Goal: Task Accomplishment & Management: Manage account settings

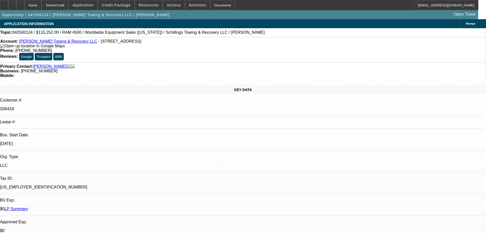
select select "0"
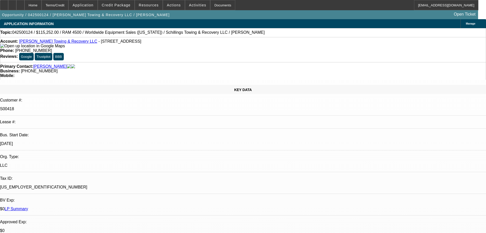
select select "0"
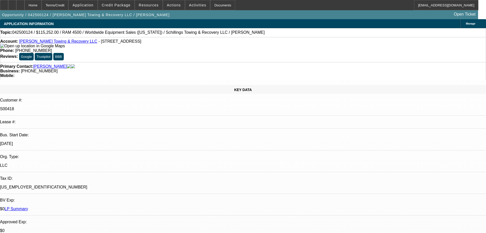
select select "0"
select select "1"
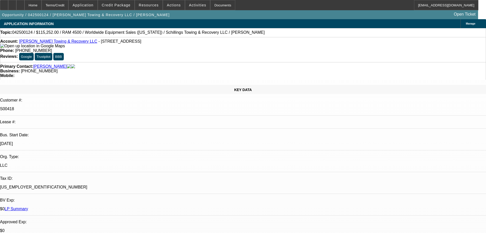
select select "1"
select select "3"
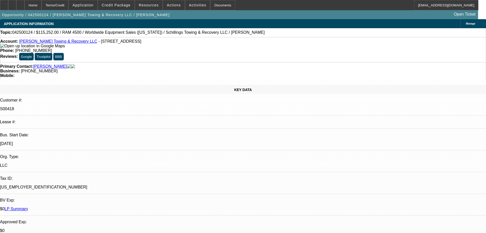
select select "6"
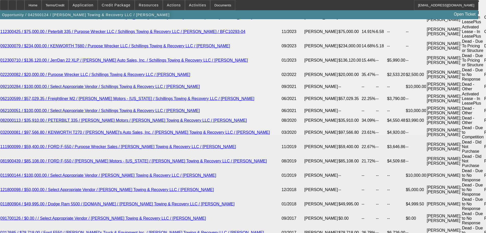
scroll to position [945, 0]
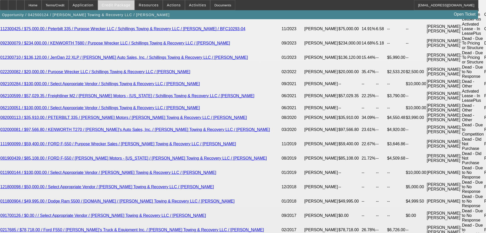
click at [122, 3] on span "Credit Package" at bounding box center [116, 5] width 29 height 4
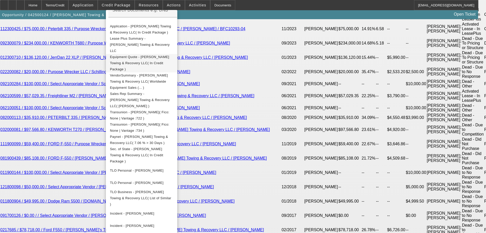
scroll to position [0, 0]
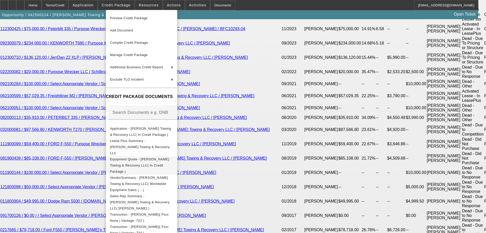
click at [135, 157] on span "Equipment Quote - Schilling's Towing & Recovery LLC( In Credit Package )" at bounding box center [139, 165] width 59 height 16
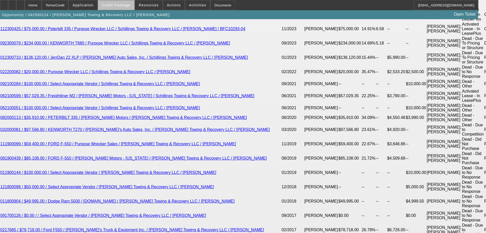
click at [127, 3] on span at bounding box center [116, 5] width 37 height 12
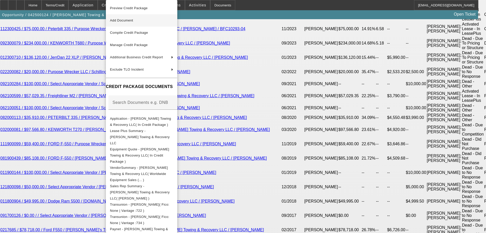
drag, startPoint x: 133, startPoint y: 9, endPoint x: 162, endPoint y: 24, distance: 33.3
click at [133, 9] on span "Preview Credit Package" at bounding box center [129, 8] width 38 height 4
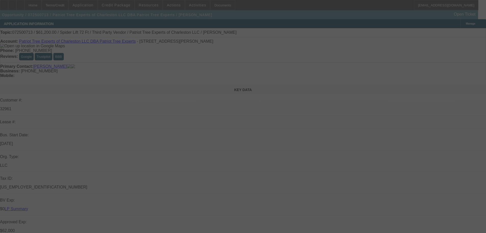
select select "0"
select select "2"
select select "0"
select select "6"
select select "0"
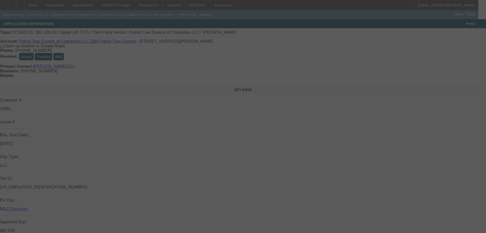
select select "2"
select select "0"
select select "6"
select select "0"
select select "2"
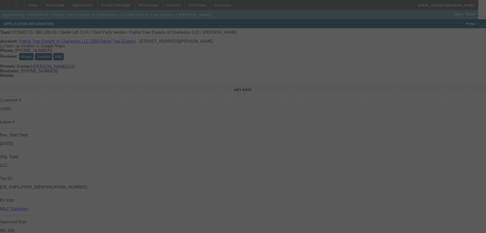
select select "2"
select select "0"
select select "6"
select select "0"
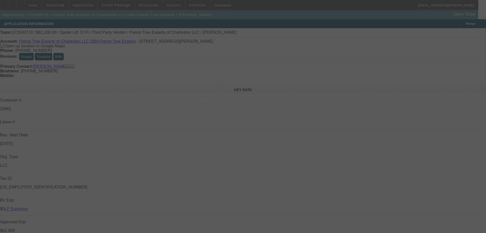
select select "2"
select select "0"
select select "6"
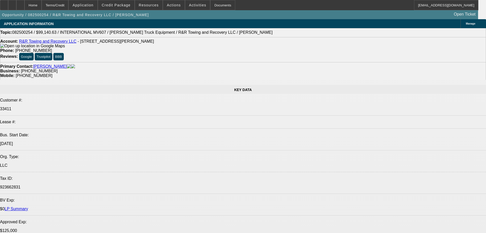
select select "0"
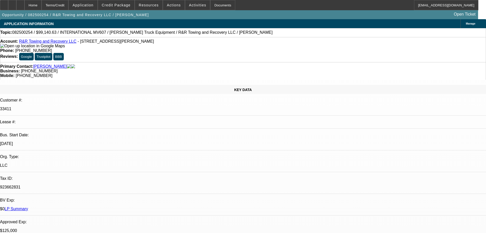
select select "2"
select select "0.1"
select select "4"
select select "0"
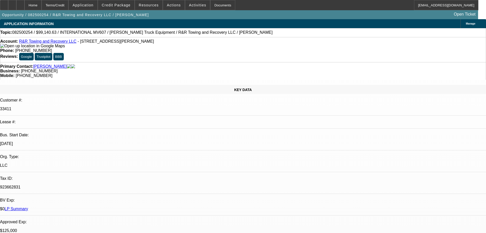
select select "2"
select select "0.1"
select select "4"
select select "0.1"
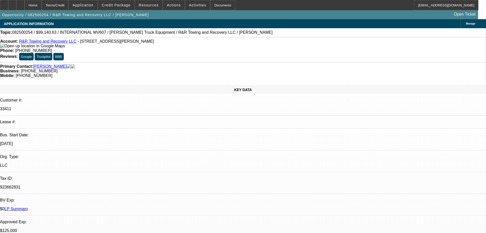
select select "2"
select select "0.1"
select select "4"
select select "0.1"
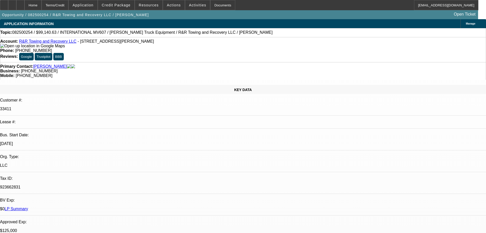
select select "2"
select select "0.1"
select select "4"
click at [124, 4] on span "Credit Package" at bounding box center [116, 5] width 29 height 4
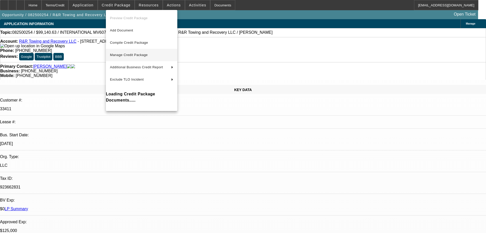
click at [128, 52] on span "Manage Credit Package" at bounding box center [141, 55] width 63 height 6
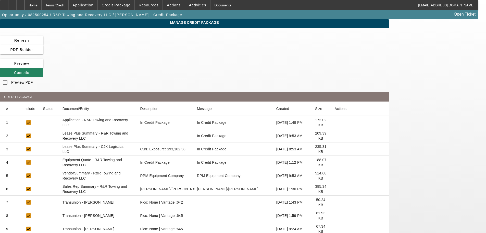
click at [335, 136] on icon at bounding box center [335, 136] width 0 height 0
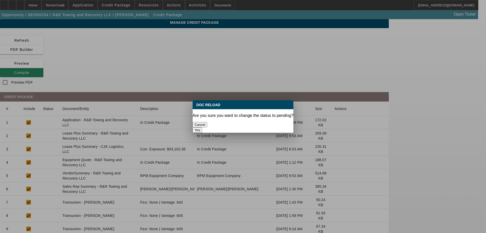
click at [202, 127] on button "Yes" at bounding box center [198, 129] width 10 height 5
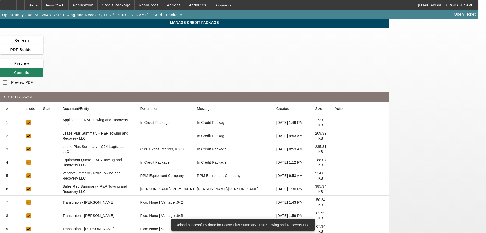
click at [335, 175] on icon at bounding box center [335, 175] width 0 height 0
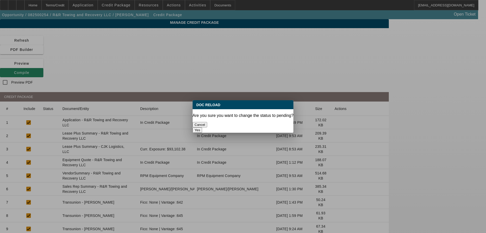
click at [202, 127] on button "Yes" at bounding box center [198, 129] width 10 height 5
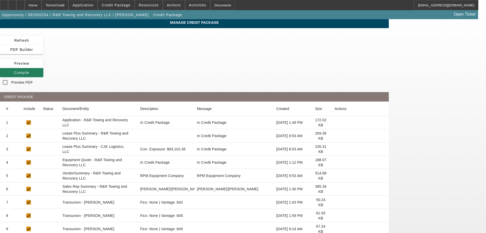
click at [29, 70] on span "Compile" at bounding box center [21, 72] width 15 height 4
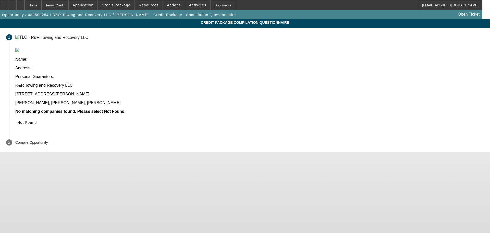
click at [37, 120] on span "Not Found" at bounding box center [27, 122] width 20 height 4
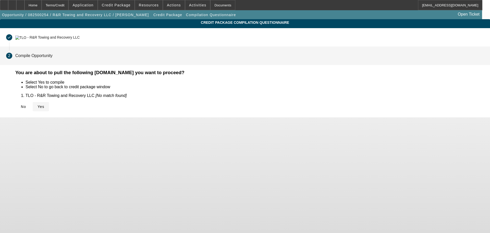
click at [38, 106] on icon at bounding box center [38, 106] width 0 height 4
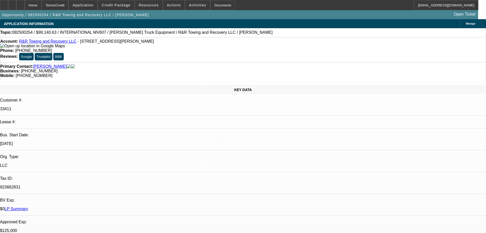
select select "0"
select select "2"
select select "0.1"
select select "4"
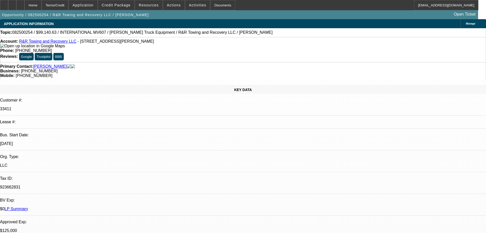
select select "0"
select select "2"
select select "0.1"
select select "4"
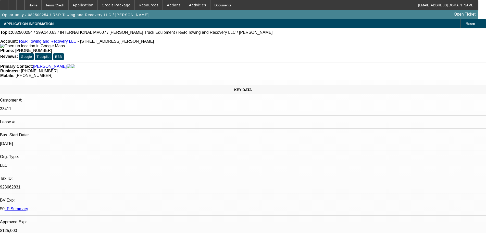
select select "0.1"
select select "2"
select select "0.1"
select select "4"
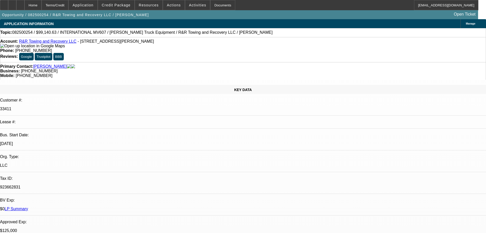
select select "0.1"
select select "2"
select select "0.1"
select select "4"
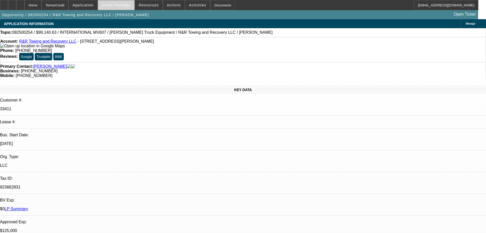
click at [116, 7] on span "Credit Package" at bounding box center [116, 5] width 29 height 4
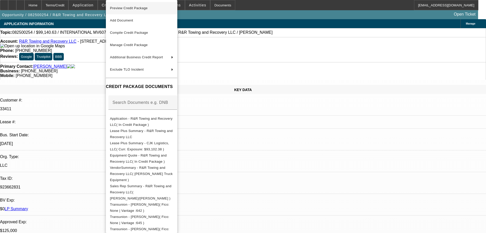
click at [124, 9] on span "Preview Credit Package" at bounding box center [129, 8] width 38 height 4
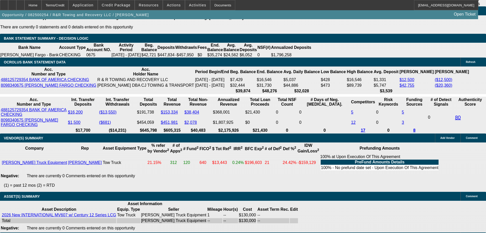
scroll to position [1105, 0]
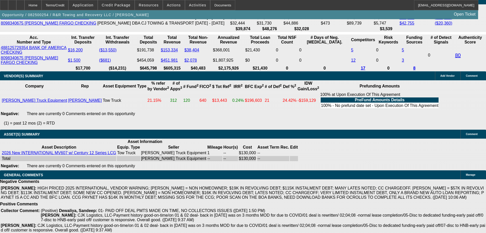
drag, startPoint x: 108, startPoint y: 197, endPoint x: 157, endPoint y: 196, distance: 49.3
copy span "APPROVED, GPS REQUIRED."
select select "3"
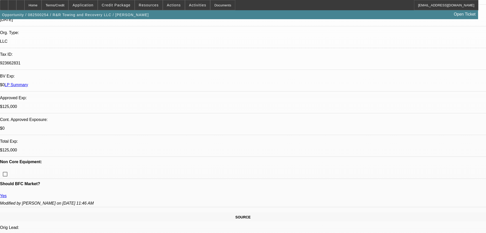
scroll to position [128, 0]
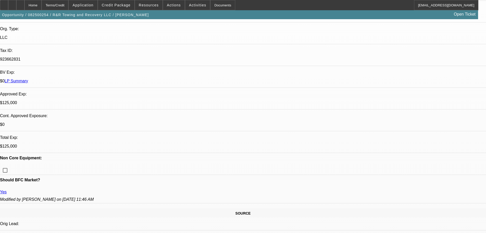
paste textarea "APPROVED, GPS REQUIRED."
type textarea "APPROVED, GPS REQUIRED."
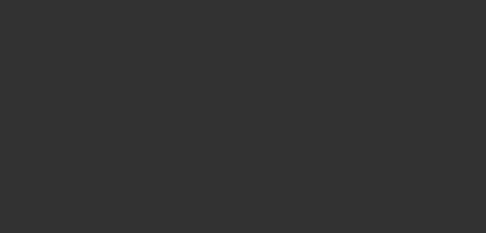
scroll to position [0, 0]
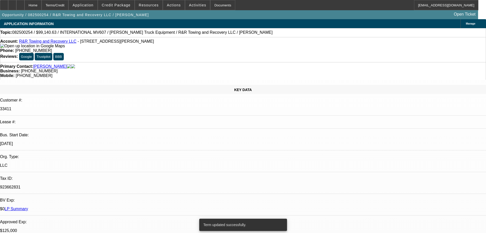
select select "0"
select select "2"
select select "0.1"
select select "4"
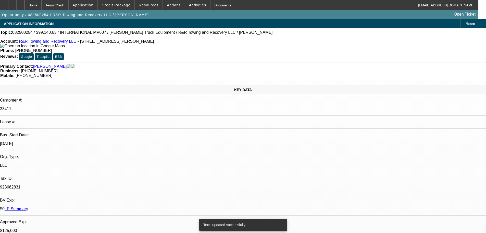
select select "0"
select select "2"
select select "0.1"
select select "4"
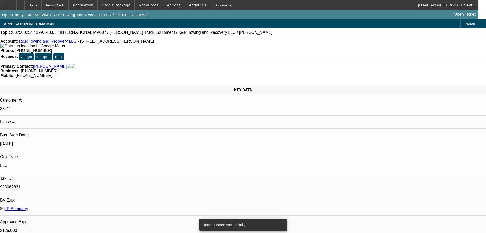
select select "0.1"
select select "2"
select select "0.1"
select select "4"
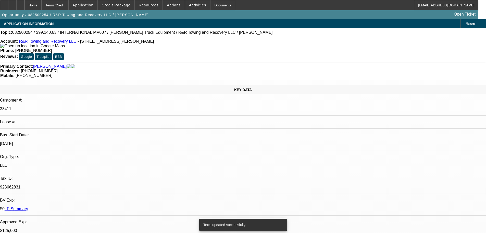
select select "0.1"
select select "2"
select select "0.1"
select select "4"
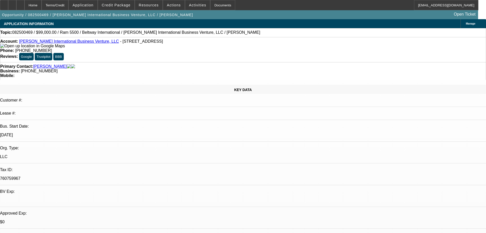
select select "0"
select select "2"
select select "0"
select select "6"
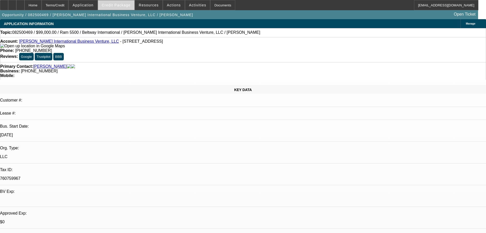
click at [127, 4] on span "Credit Package" at bounding box center [116, 5] width 29 height 4
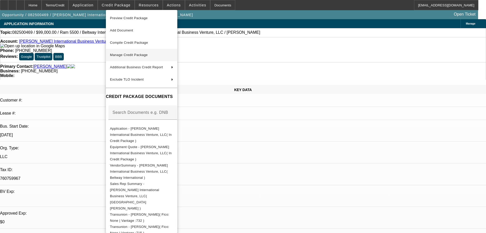
click at [127, 53] on span "Manage Credit Package" at bounding box center [129, 55] width 38 height 4
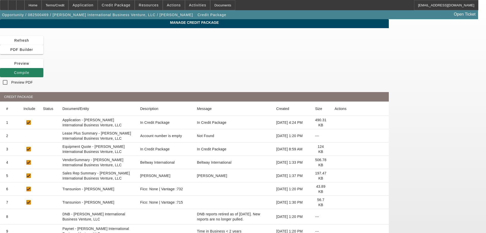
click at [385, 129] on mat-cell at bounding box center [360, 135] width 58 height 13
click at [335, 136] on icon at bounding box center [335, 136] width 0 height 0
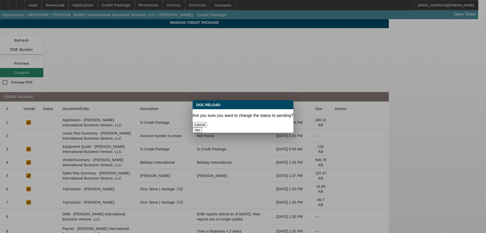
click at [202, 127] on button "Yes" at bounding box center [198, 129] width 10 height 5
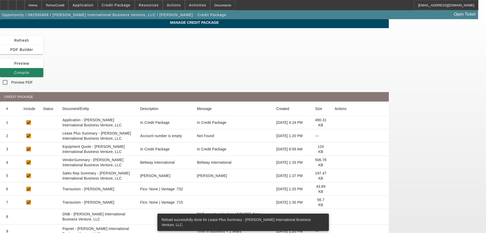
click at [335, 162] on icon at bounding box center [335, 162] width 0 height 0
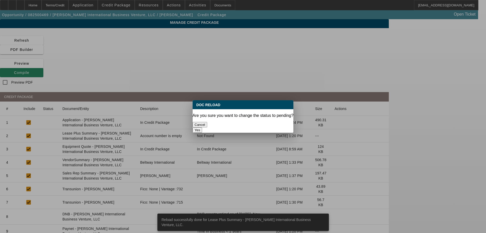
click at [202, 127] on button "Yes" at bounding box center [198, 129] width 10 height 5
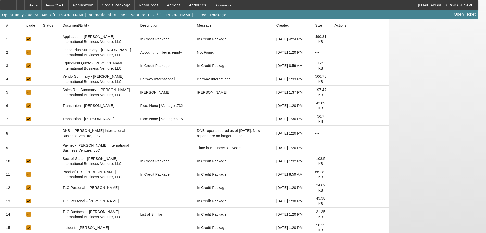
scroll to position [102, 0]
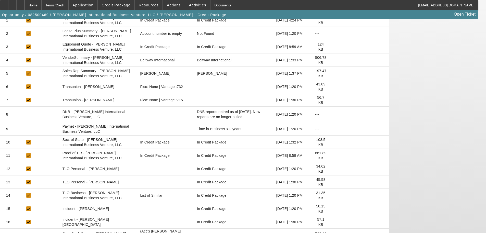
click at [335, 195] on icon at bounding box center [335, 195] width 0 height 0
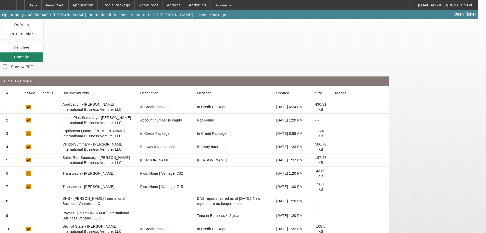
scroll to position [0, 0]
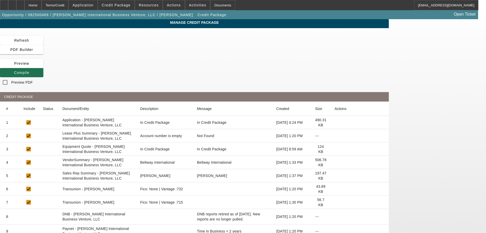
click at [29, 70] on span "Compile" at bounding box center [21, 72] width 15 height 4
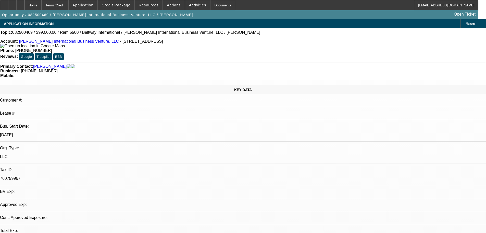
select select "0"
select select "2"
select select "0"
select select "6"
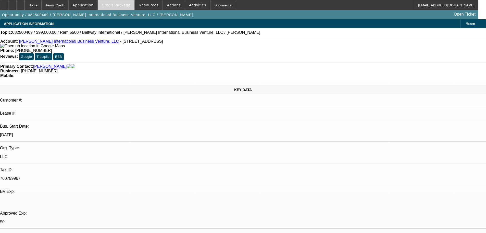
click at [130, 9] on span at bounding box center [116, 5] width 37 height 12
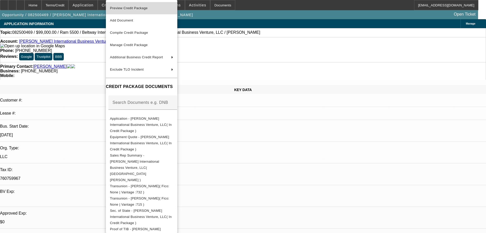
click at [133, 9] on span "Preview Credit Package" at bounding box center [129, 8] width 38 height 4
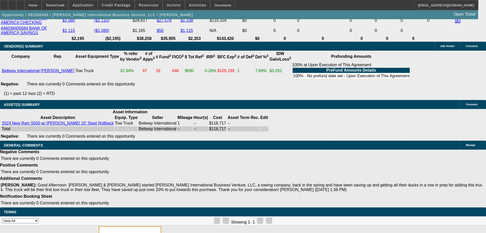
scroll to position [991, 0]
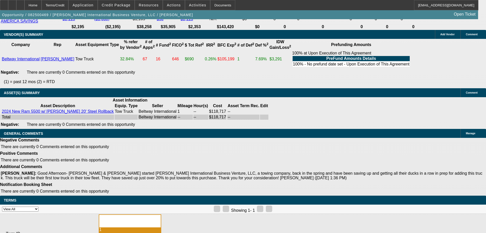
select select "5"
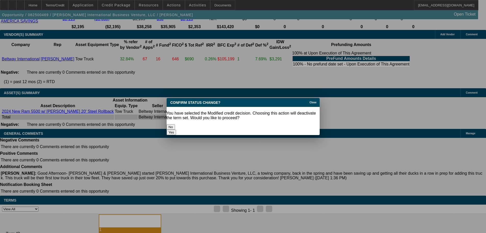
scroll to position [0, 0]
click at [176, 129] on button "Yes" at bounding box center [172, 131] width 10 height 5
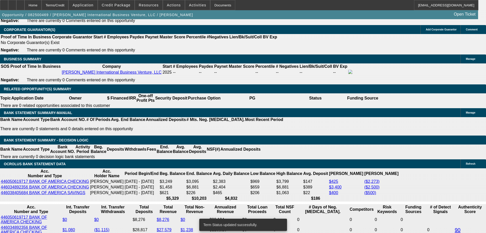
scroll to position [762, 0]
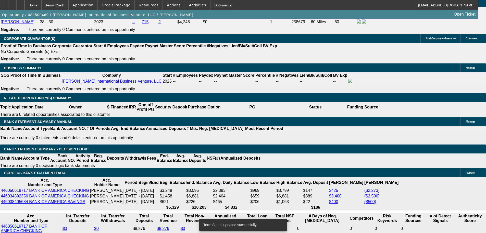
select select "0"
select select "2"
select select "0"
select select "6"
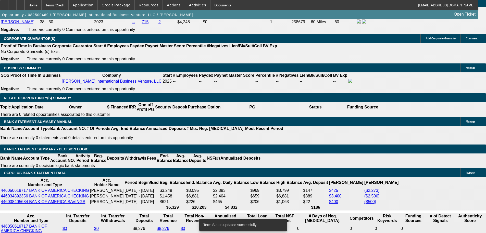
select select "0"
select select "2"
select select "0"
select select "6"
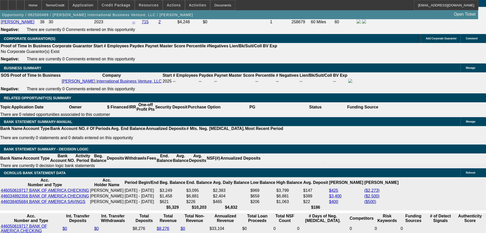
drag, startPoint x: 387, startPoint y: 22, endPoint x: 385, endPoint y: 27, distance: 5.7
paste textarea "STARTUP; MD DEAL; BUSINESS NAME DOES NOT REFLECT TOWING; IRINE = LAST OCCUPATIO…"
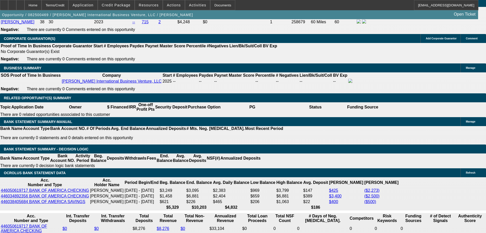
type textarea "STARTUP; MD DEAL; BUSINESS NAME DOES NOT REFLECT TOWING; IRINE = LAST OCCUPATIO…"
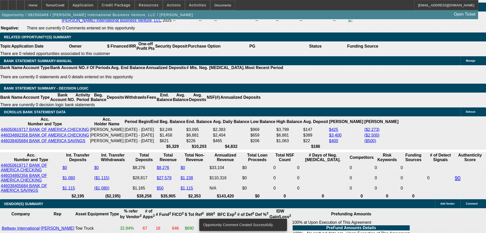
scroll to position [838, 0]
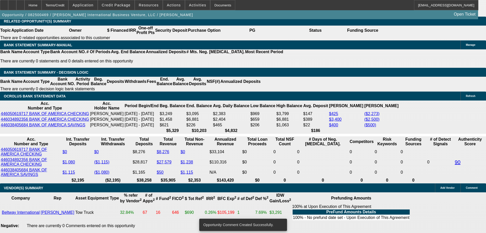
drag, startPoint x: 117, startPoint y: 89, endPoint x: 118, endPoint y: 91, distance: 3.0
select select "0.2"
type input "$23,743.40"
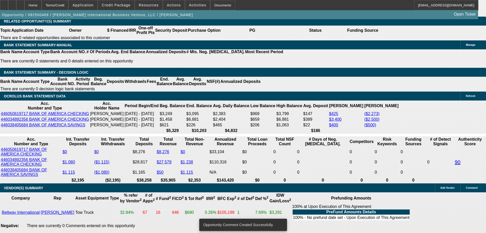
type input "UNKNOWN"
type input "$4,931.00"
type input "$2,465.50"
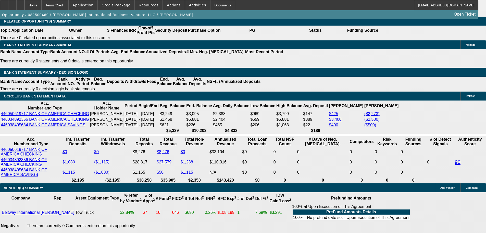
drag, startPoint x: 90, startPoint y: 91, endPoint x: 148, endPoint y: 83, distance: 58.8
type input "$28,717.00"
click at [222, 100] on body "Home Terms/Credit Application Credit Package Resources Actions Activities Docum…" at bounding box center [243, 108] width 486 height 1893
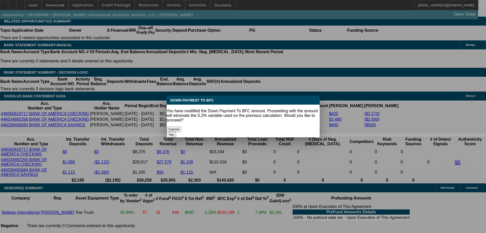
click at [176, 132] on button "Yes" at bounding box center [172, 134] width 10 height 5
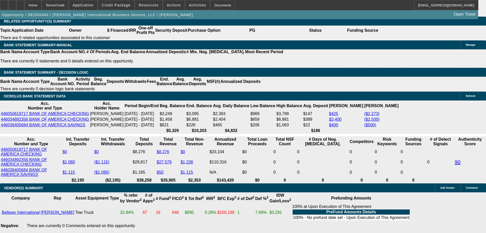
select select "0"
type input "$4,672.76"
drag, startPoint x: 77, startPoint y: 129, endPoint x: 135, endPoint y: 129, distance: 57.7
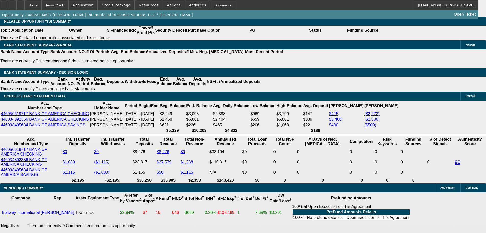
type input "25"
type input "$50.00"
type input "2595"
type input "$5,190.00"
type input "24.1"
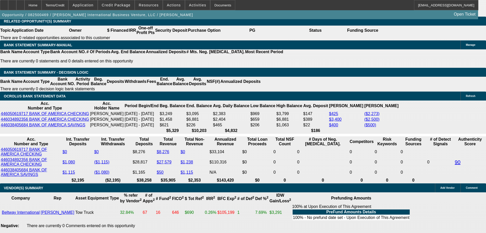
type input "$2,595.00"
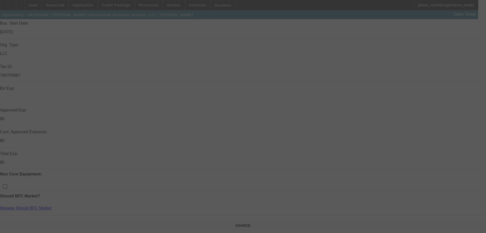
scroll to position [47, 0]
select select "0"
select select "2"
select select "0"
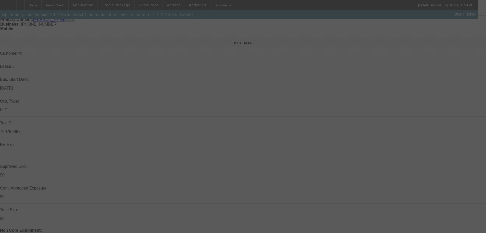
select select "6"
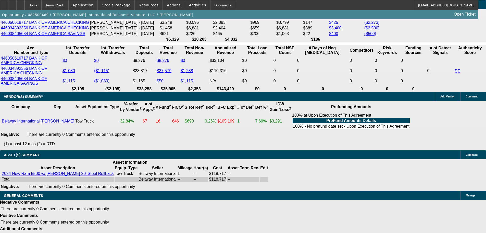
scroll to position [991, 0]
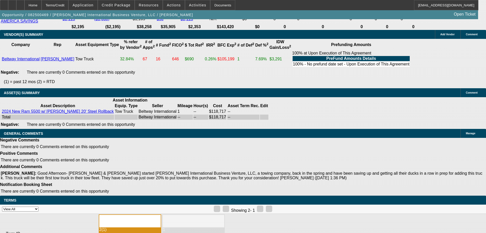
select select "4"
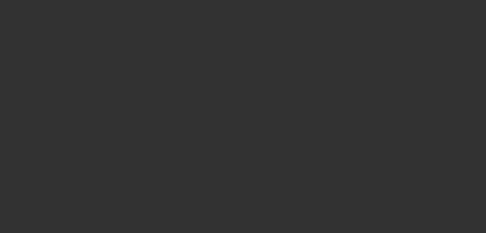
scroll to position [0, 0]
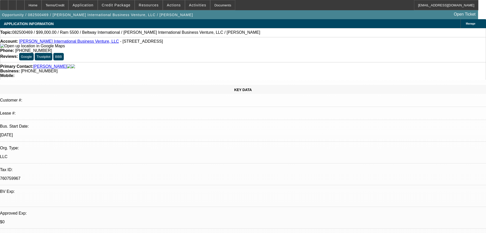
type textarea "PASS, JUST TOO MANY NEGATIVES ON THIS DEAL, TOO LIGHT."
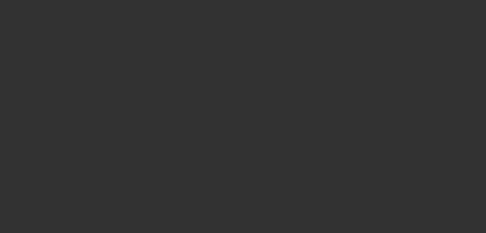
select select "0"
select select "2"
select select "0"
select select "6"
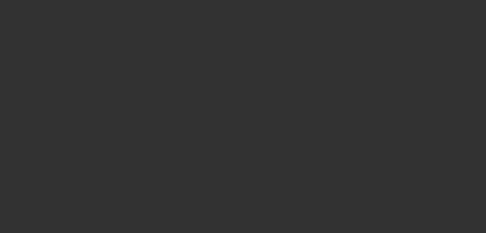
select select "0"
select select "2"
select select "0"
select select "6"
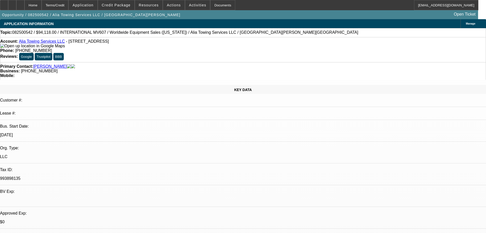
select select "0"
select select "2"
select select "0"
select select "6"
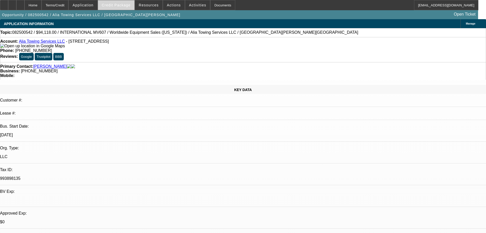
click at [125, 9] on span at bounding box center [116, 5] width 37 height 12
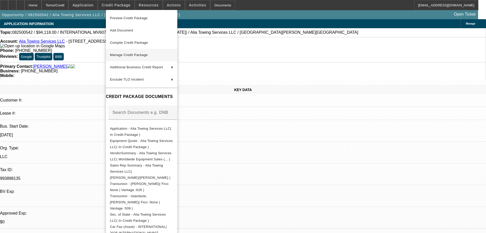
click at [137, 57] on span "Manage Credit Package" at bounding box center [141, 55] width 63 height 6
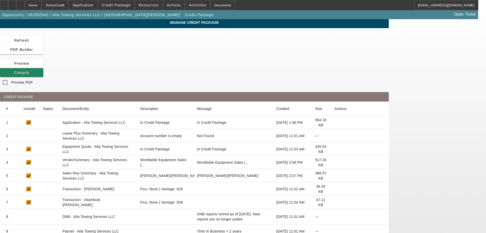
click at [335, 136] on icon at bounding box center [335, 136] width 0 height 0
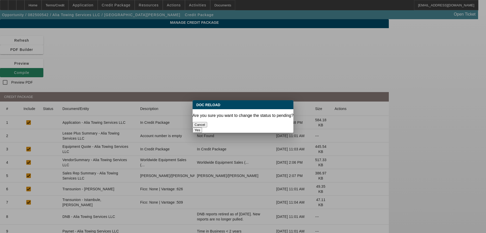
click at [202, 127] on button "Yes" at bounding box center [198, 129] width 10 height 5
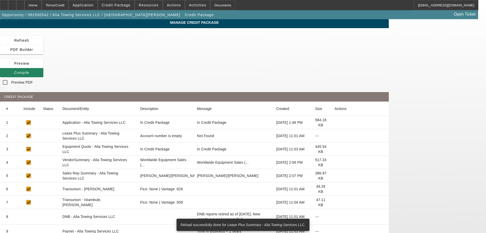
click at [335, 162] on icon at bounding box center [335, 162] width 0 height 0
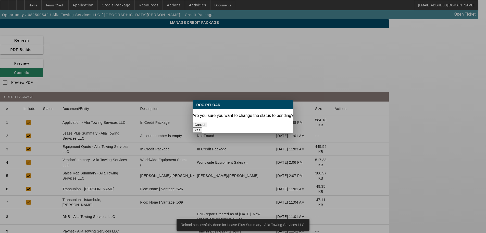
click at [202, 127] on button "Yes" at bounding box center [198, 129] width 10 height 5
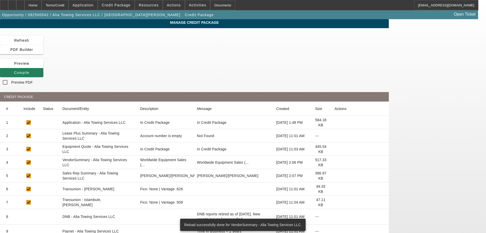
click at [29, 70] on span "Compile" at bounding box center [21, 72] width 15 height 4
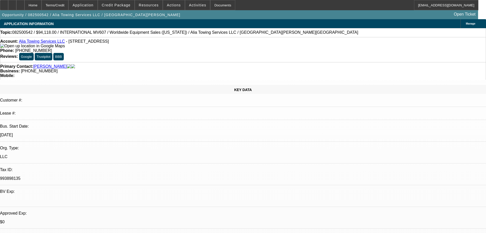
select select "0"
select select "2"
select select "0"
select select "6"
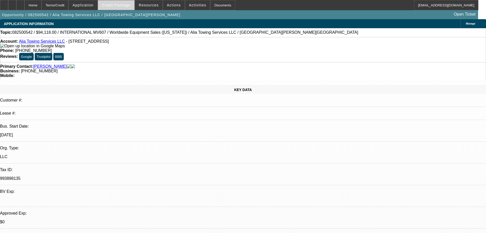
click at [114, 5] on span "Credit Package" at bounding box center [116, 5] width 29 height 4
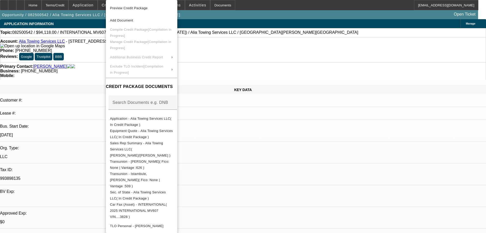
click at [87, 67] on div at bounding box center [243, 116] width 486 height 233
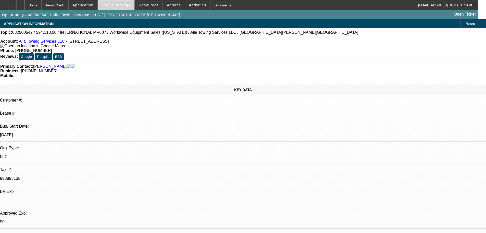
click at [121, 5] on span "Credit Package" at bounding box center [116, 5] width 29 height 4
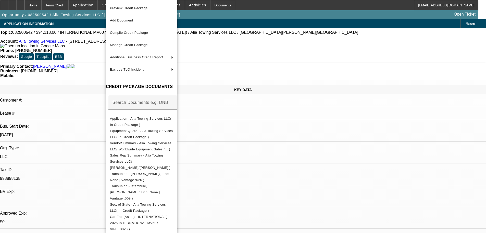
click at [140, 6] on span "Preview Credit Package" at bounding box center [129, 8] width 38 height 4
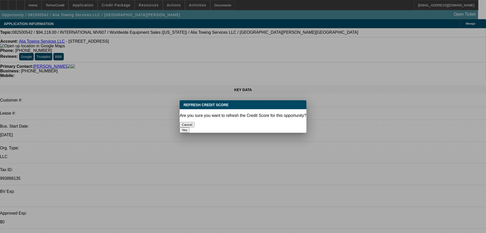
click at [189, 127] on button "Yes" at bounding box center [185, 129] width 10 height 5
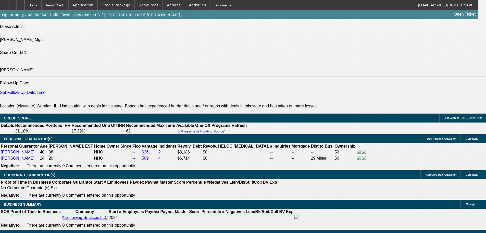
scroll to position [511, 0]
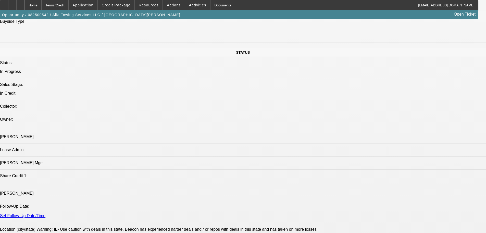
drag, startPoint x: 393, startPoint y: 163, endPoint x: 407, endPoint y: 163, distance: 14.0
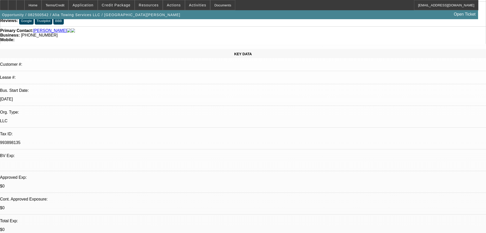
scroll to position [0, 0]
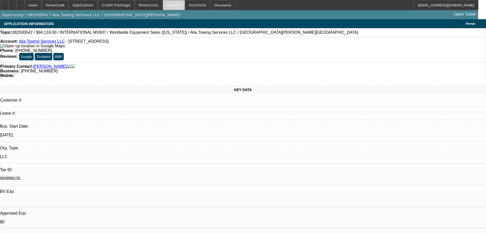
click at [174, 6] on span "Actions" at bounding box center [174, 5] width 14 height 4
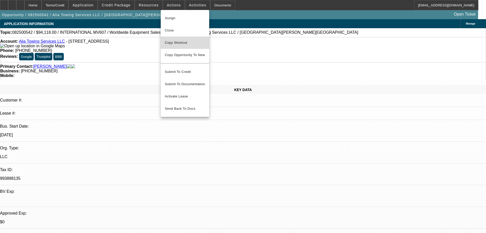
click at [173, 42] on span "Copy Shortcut" at bounding box center [185, 43] width 40 height 6
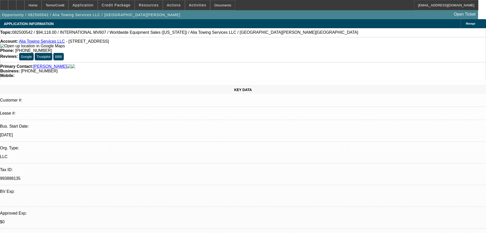
click at [9, 46] on img at bounding box center [32, 46] width 65 height 5
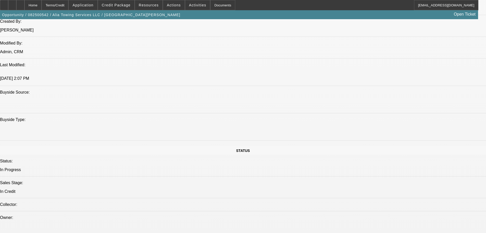
scroll to position [409, 0]
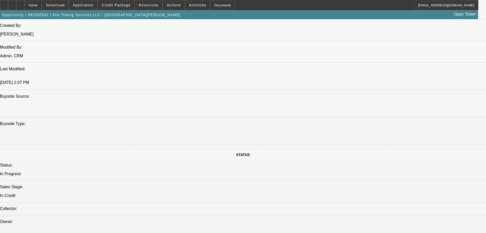
paste textarea "STARTUP, BOTH PGS HAVE POOR CREDIT; LOW BANK BALANCES NOTED"
type textarea "STARTUP, BOTH PGS HAVE POOR CREDIT; LOW BANK BALANCES NOTED"
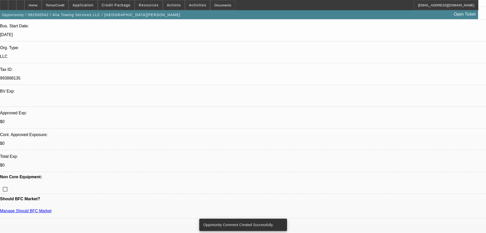
scroll to position [0, 0]
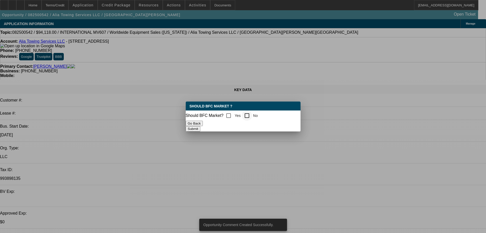
click at [253, 113] on div at bounding box center [247, 115] width 12 height 12
checkbox input "true"
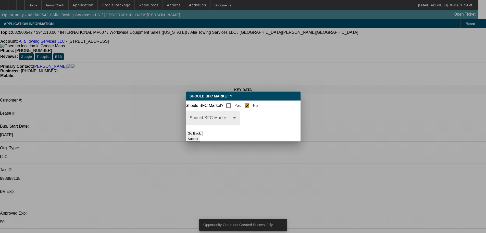
click at [233, 123] on span at bounding box center [211, 120] width 43 height 6
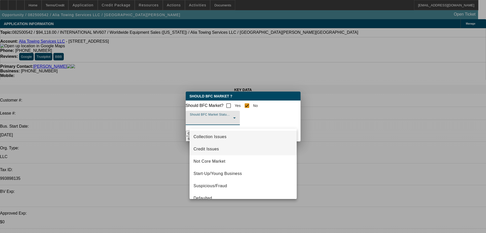
click at [227, 149] on mat-option "Credit Issues" at bounding box center [243, 149] width 107 height 12
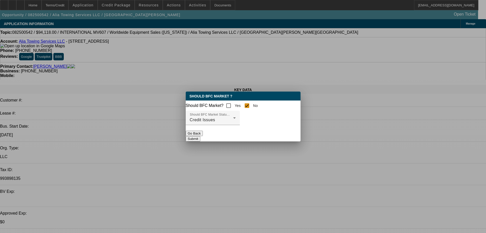
click at [200, 137] on button "Submit" at bounding box center [193, 138] width 15 height 5
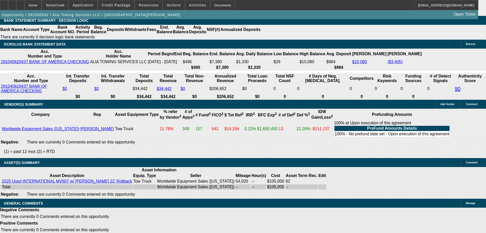
scroll to position [920, 0]
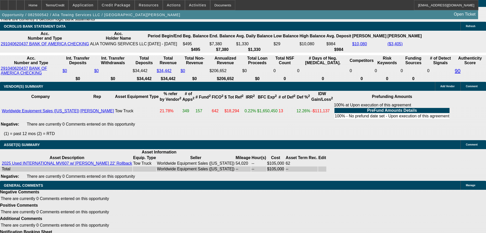
select select "4"
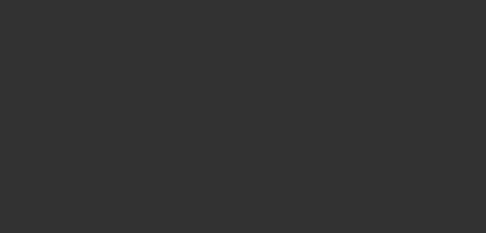
scroll to position [0, 0]
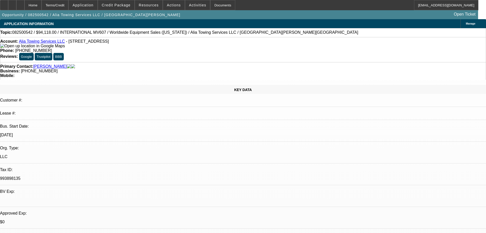
type textarea "PASS, FAR TOO MANY NEGATIVES ON THIS DEAL TO CONSIDER."
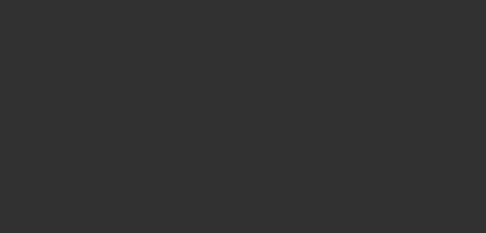
select select "0"
select select "2"
select select "0"
select select "6"
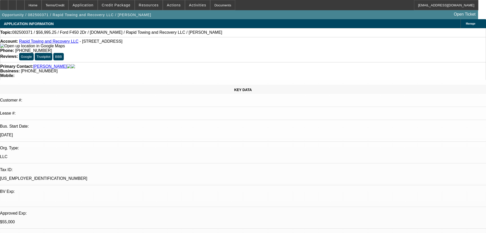
select select "2"
select select "0"
select select "6"
select select "0"
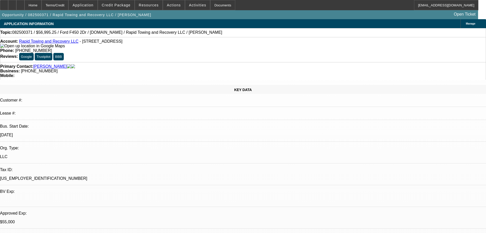
select select "2"
select select "0"
select select "6"
select select "0"
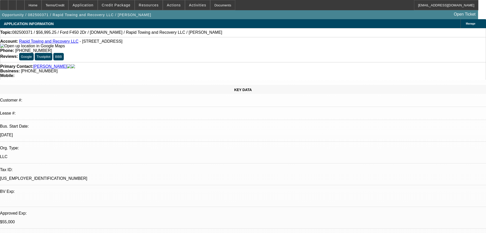
select select "2"
select select "0"
select select "6"
select select "0"
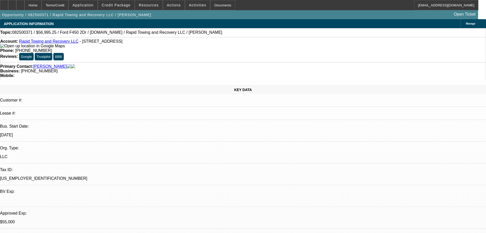
select select "0"
select select "3"
select select "0"
select select "6"
click at [125, 8] on span at bounding box center [116, 5] width 37 height 12
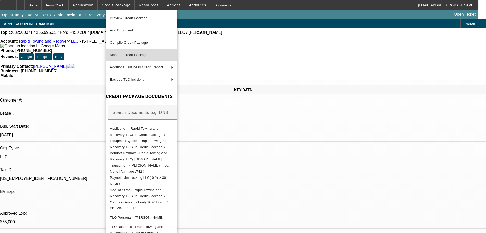
click at [127, 55] on span "Manage Credit Package" at bounding box center [129, 55] width 38 height 4
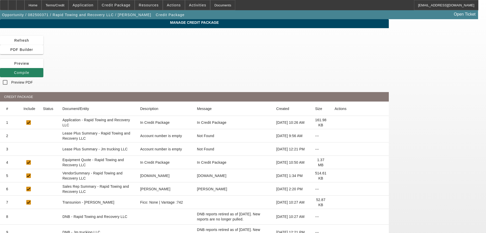
click at [335, 136] on icon at bounding box center [335, 136] width 0 height 0
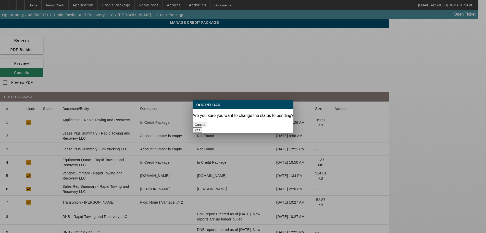
click at [202, 127] on button "Yes" at bounding box center [198, 129] width 10 height 5
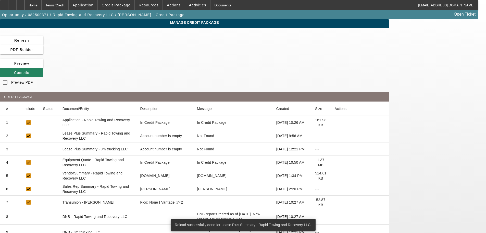
click at [335, 175] on icon at bounding box center [335, 175] width 0 height 0
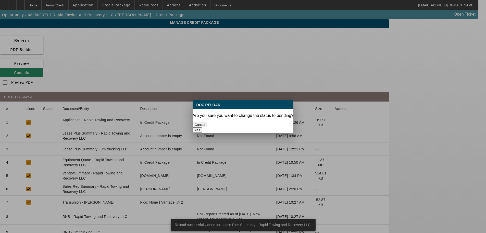
click at [202, 127] on button "Yes" at bounding box center [198, 129] width 10 height 5
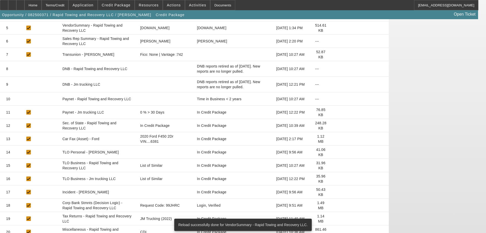
scroll to position [153, 0]
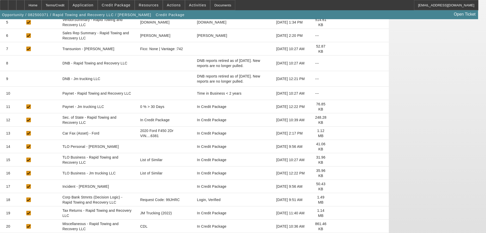
click at [335, 173] on icon at bounding box center [335, 173] width 0 height 0
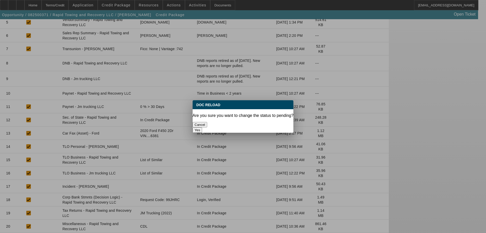
scroll to position [0, 0]
click at [202, 127] on button "Yes" at bounding box center [198, 129] width 10 height 5
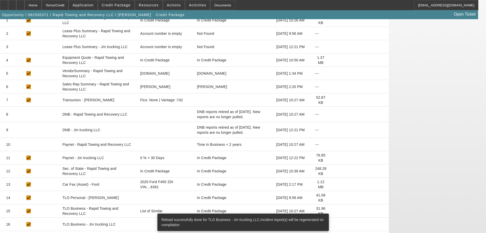
scroll to position [128, 0]
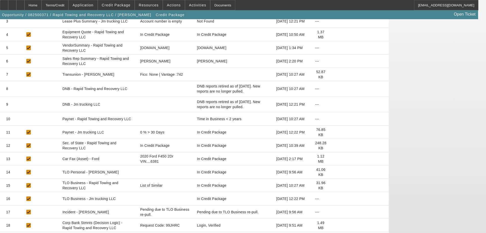
click at [335, 185] on icon at bounding box center [335, 185] width 0 height 0
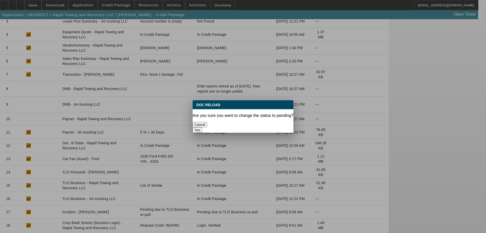
click at [202, 127] on button "Yes" at bounding box center [198, 129] width 10 height 5
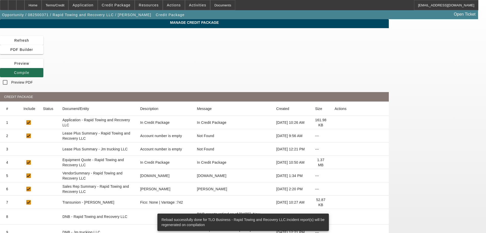
click at [29, 70] on span "Compile" at bounding box center [21, 72] width 15 height 4
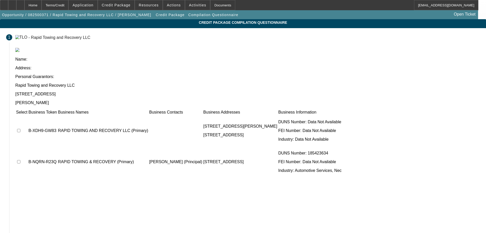
click at [20, 129] on input "checkbox" at bounding box center [18, 130] width 3 height 3
checkbox input "true"
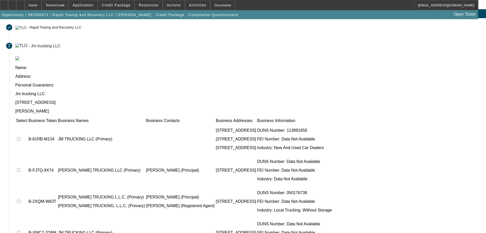
click at [20, 137] on input "checkbox" at bounding box center [18, 138] width 3 height 3
checkbox input "true"
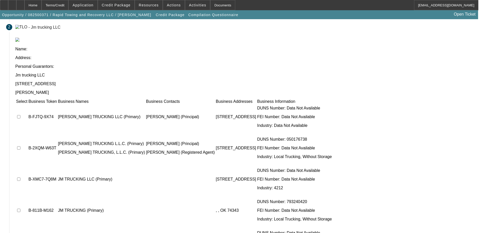
scroll to position [0, 0]
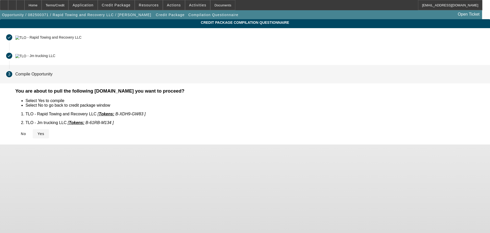
click at [44, 131] on span "Yes" at bounding box center [41, 133] width 7 height 4
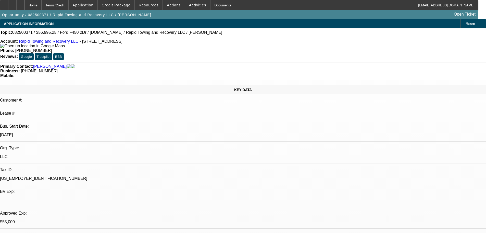
select select "2"
select select "0"
select select "6"
select select "0"
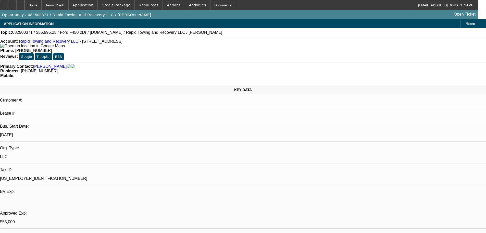
select select "2"
select select "0"
select select "6"
select select "0"
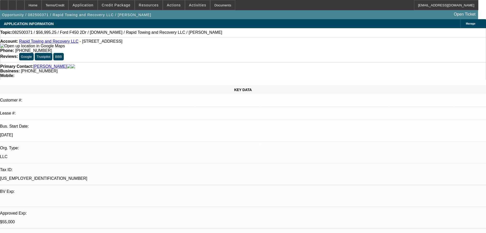
select select "2"
select select "0"
select select "6"
select select "0"
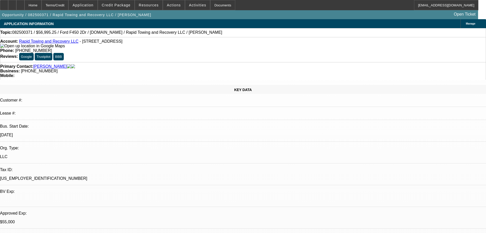
select select "0"
select select "3"
select select "0"
select select "6"
select select "2"
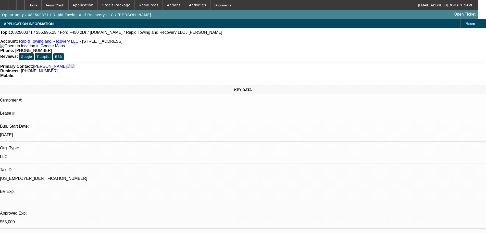
select select "2"
select select "0"
select select "6"
select select "0"
select select "2"
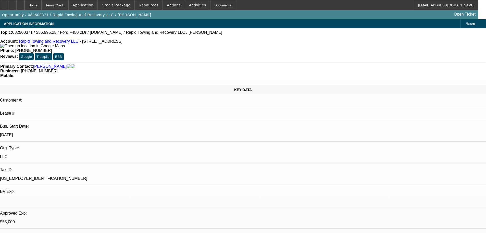
select select "2"
select select "0"
select select "6"
select select "0"
select select "2"
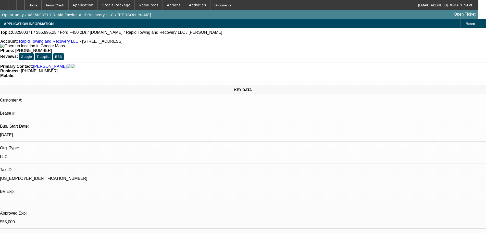
select select "2"
select select "0"
select select "6"
select select "0"
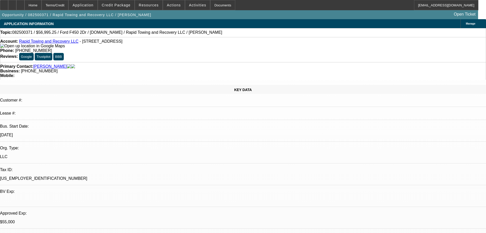
select select "3"
select select "0"
select select "6"
click at [125, 4] on span "Credit Package" at bounding box center [116, 5] width 29 height 4
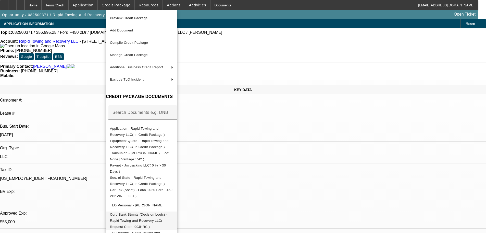
scroll to position [26, 0]
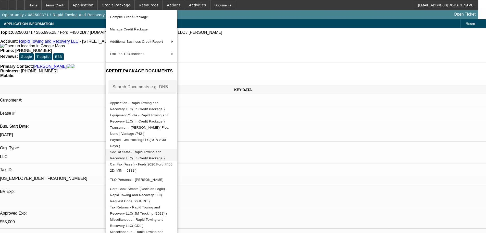
click at [126, 155] on span "Sec. of State - Rapid Towing and Recovery LLC( In Credit Package )" at bounding box center [137, 155] width 55 height 10
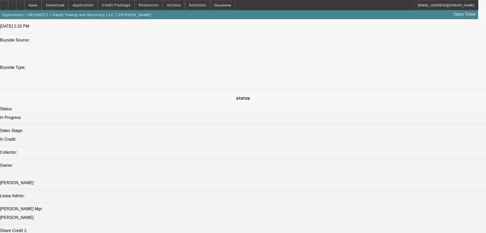
scroll to position [485, 0]
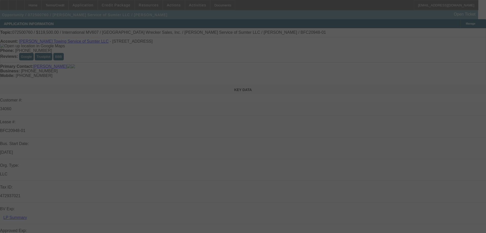
select select "0"
select select "2"
select select "0"
select select "6"
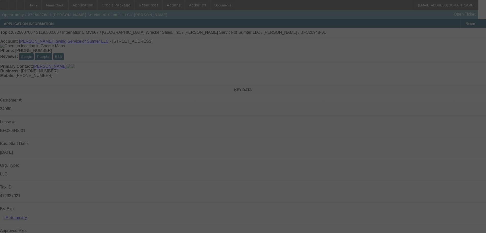
select select "0"
select select "2"
select select "0"
select select "6"
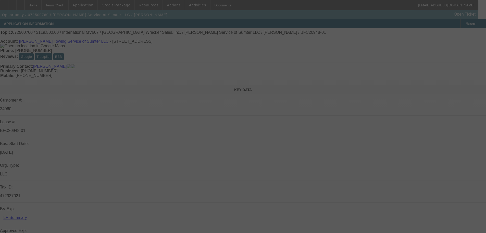
select select "0"
select select "2"
select select "0"
select select "6"
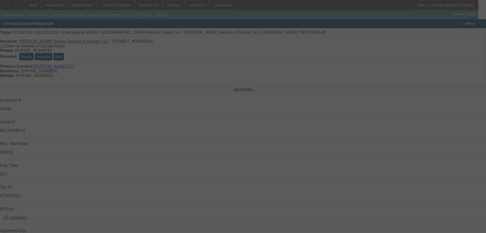
select select "0"
select select "2"
select select "0"
select select "6"
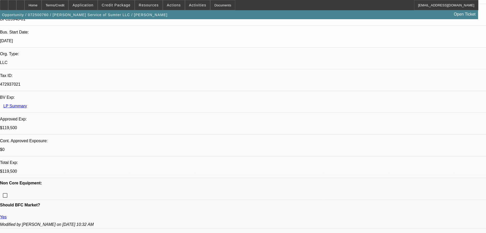
scroll to position [102, 0]
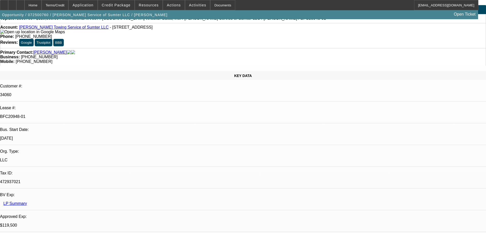
scroll to position [26, 0]
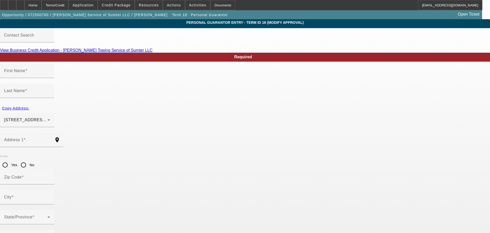
type input "[PERSON_NAME]"
type input "[STREET_ADDRESS][DEMOGRAPHIC_DATA]"
radio input "true"
type input "29154"
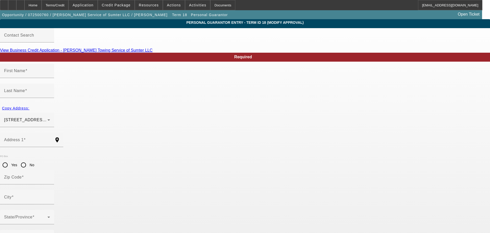
type input "Sumter"
type input "[PHONE_NUMBER]"
type input "100"
type input "249-59-4813"
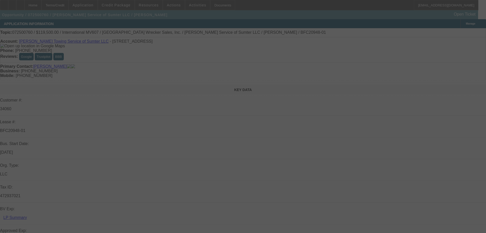
select select "0"
select select "2"
select select "0"
select select "6"
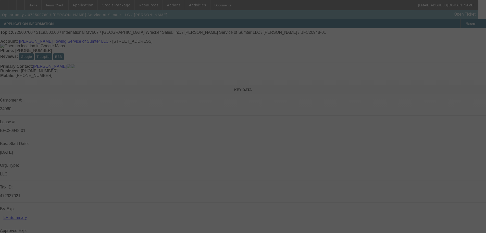
select select "0"
select select "2"
select select "0"
select select "6"
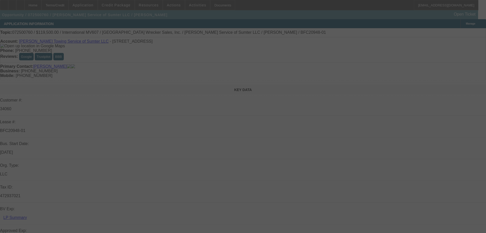
select select "0"
select select "2"
select select "0"
select select "6"
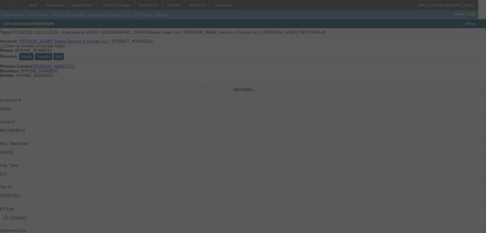
select select "0"
select select "2"
select select "0"
select select "6"
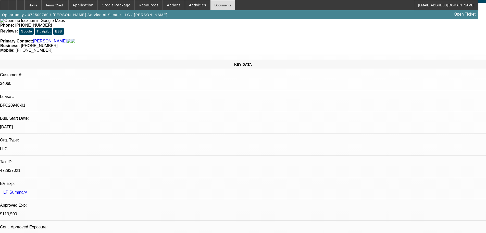
scroll to position [26, 0]
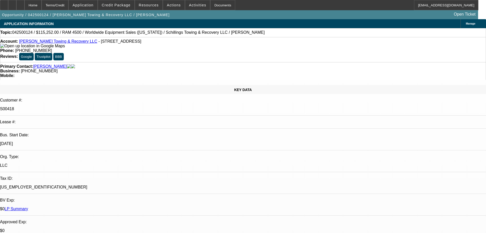
select select "0"
select select "3"
select select "0"
select select "6"
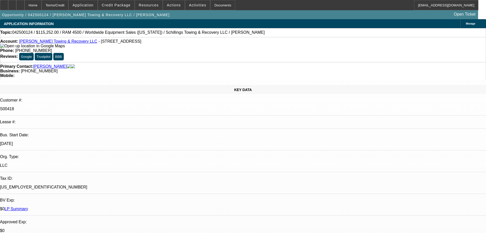
select select "0"
select select "3"
select select "0"
select select "6"
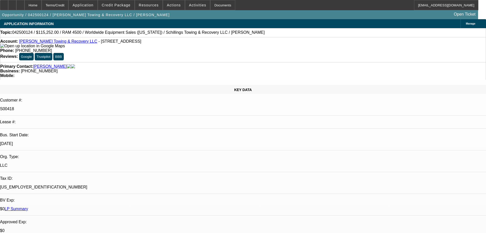
select select "0"
select select "3"
select select "0"
select select "6"
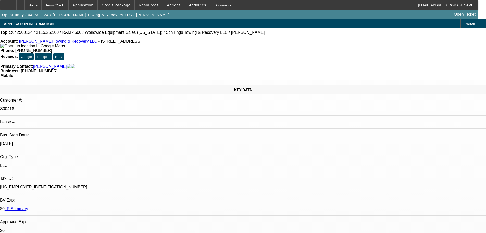
select select "0"
select select "3"
select select "0"
select select "6"
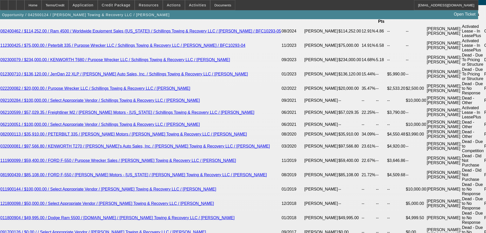
scroll to position [919, 0]
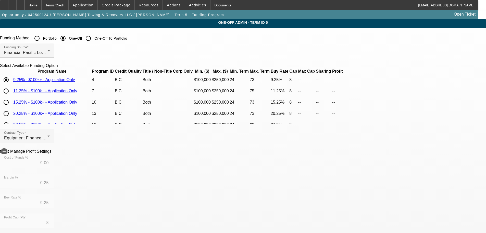
click at [11, 96] on input "radio" at bounding box center [6, 91] width 10 height 10
radio input "true"
type input "10.75"
type input "0.50"
type input "11.25"
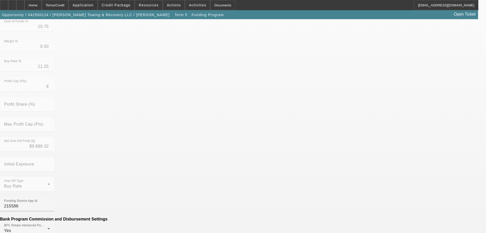
scroll to position [50, 0]
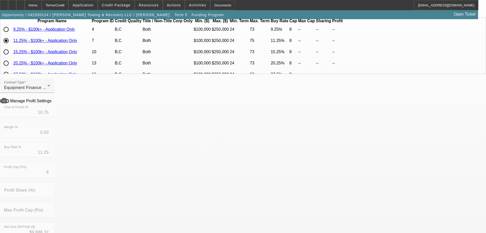
click at [53, 103] on icon at bounding box center [53, 100] width 0 height 4
type input "$4,435.29"
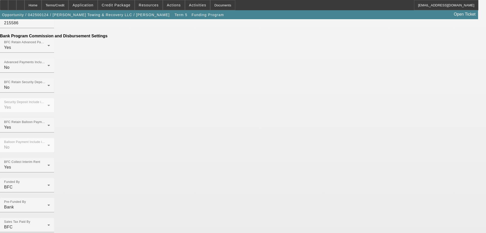
scroll to position [357, 0]
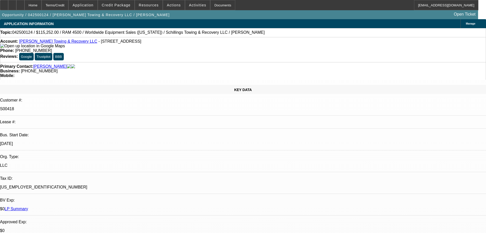
select select "0"
select select "3"
select select "0"
select select "6"
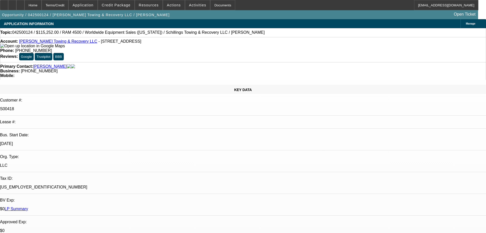
select select "0"
select select "3"
select select "0"
select select "6"
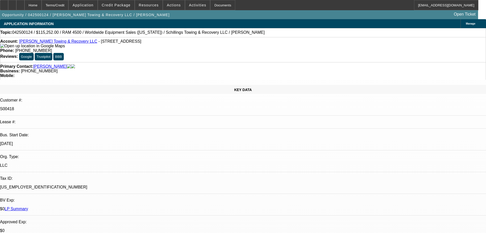
select select "0"
select select "3"
select select "0"
select select "6"
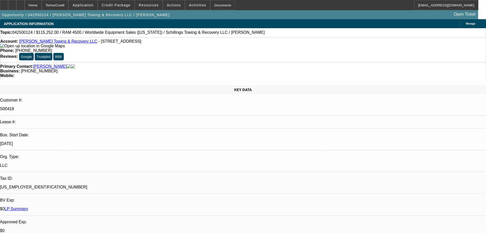
select select "0"
select select "3"
select select "0"
select select "6"
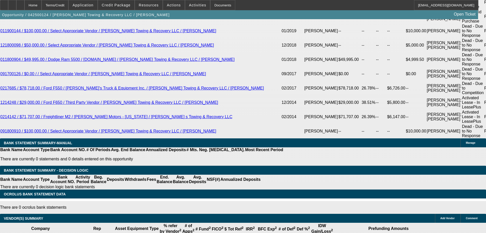
scroll to position [1098, 0]
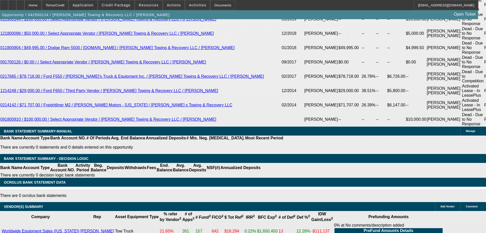
select select "9"
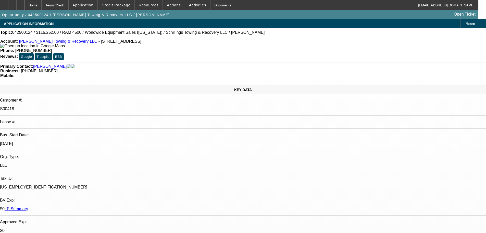
type input "11/18/2025"
drag, startPoint x: 418, startPoint y: 51, endPoint x: 343, endPoint y: 55, distance: 75.2
copy p "OK FOR 10% PO, $1.00 OUT, OR EFA."
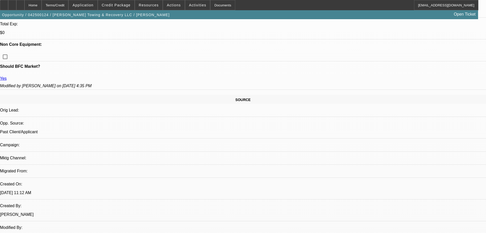
scroll to position [230, 0]
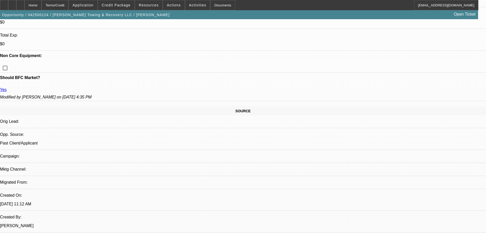
type input "$200.00"
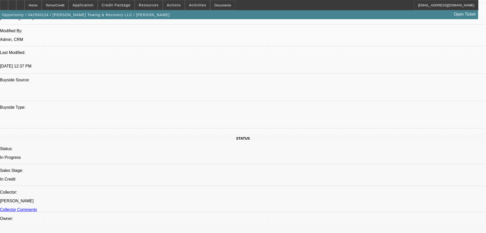
scroll to position [485, 0]
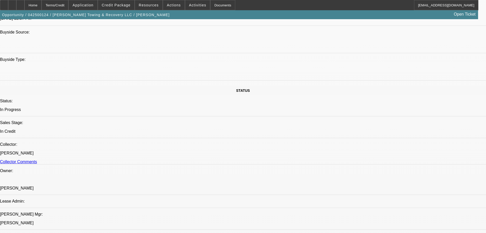
type input "Vehicle Insurance Fee"
paste textarea "APPROVED BY FINPAC: VEHICLE-TOW TRUCK; Transaction Type: Vendor Sale. Amount: $…"
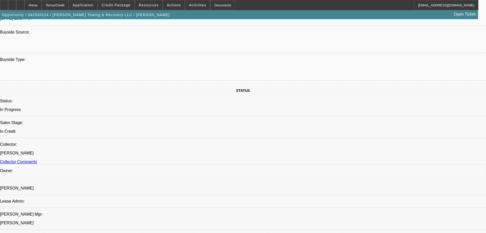
scroll to position [11, 0]
type textarea "APPROVED BY FINPAC: VEHICLE-TOW TRUCK; Transaction Type: Vendor Sale. Amount: $…"
paste textarea "Proof tax lien on a repayment plan and payments current. WILL SEND OVER IN NEXT…"
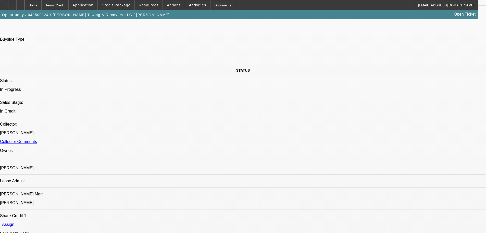
scroll to position [536, 0]
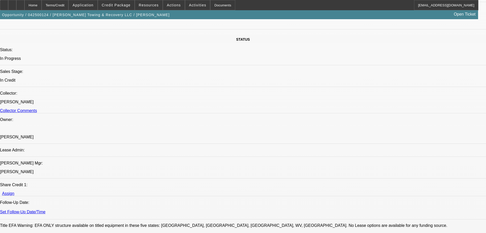
type textarea "Proof tax lien on a repayment plan and payments current. WILL SEND OVER IN NEXT…"
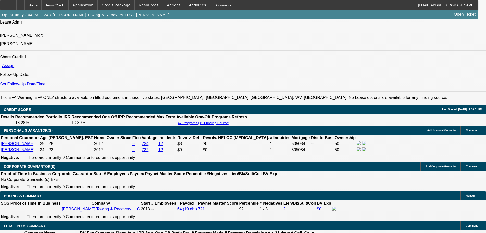
drag, startPoint x: 408, startPoint y: 111, endPoint x: 414, endPoint y: 112, distance: 5.7
type input "03:33"
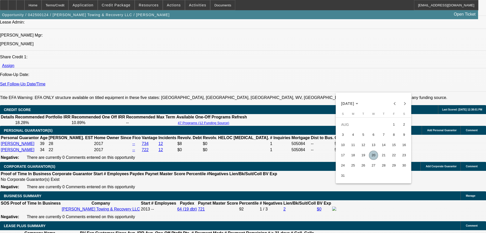
click at [373, 157] on span "20" at bounding box center [373, 154] width 9 height 9
type input "8/20/2025"
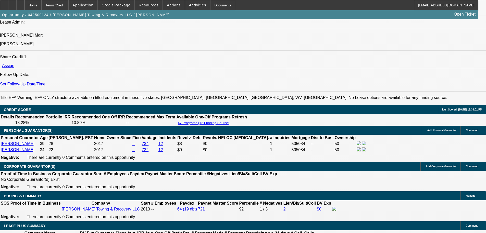
type input "12:40"
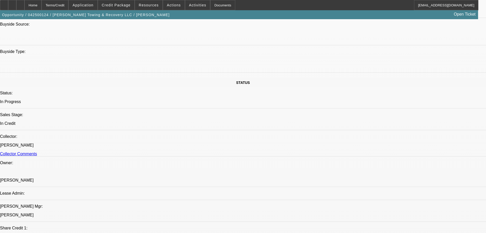
scroll to position [613, 0]
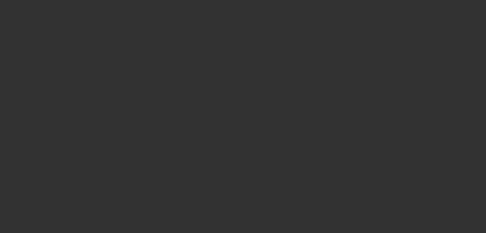
scroll to position [0, 0]
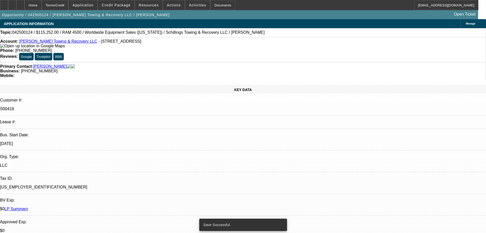
select select "0"
select select "3"
select select "0"
select select "6"
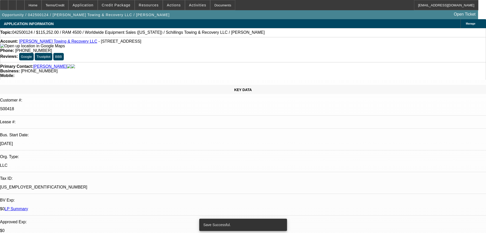
select select "0"
select select "3"
select select "0"
select select "6"
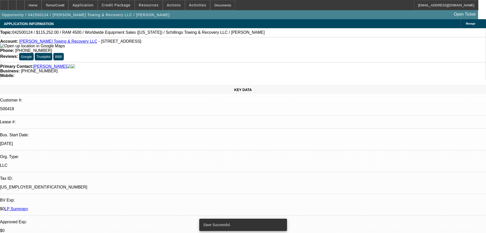
select select "0"
select select "3"
select select "0"
select select "6"
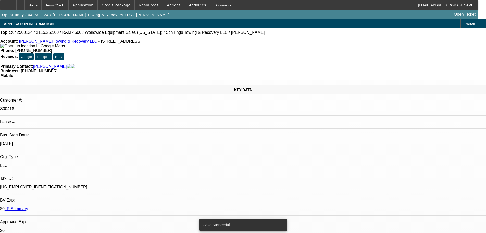
select select "0"
select select "3"
select select "0"
select select "6"
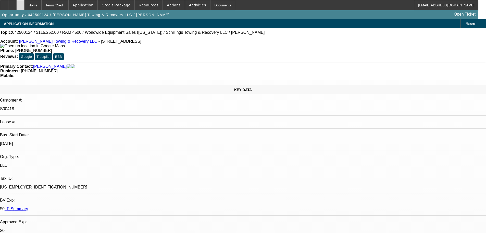
click at [25, 2] on div at bounding box center [20, 5] width 8 height 10
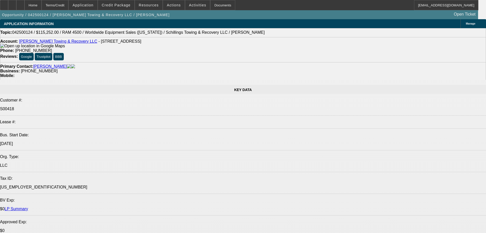
select select "0"
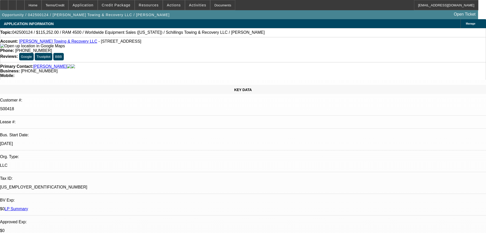
select select "0"
select select "3"
select select "0"
select select "6"
select select "0"
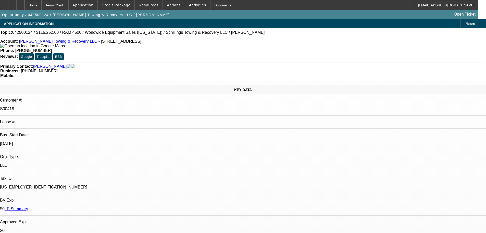
select select "0"
select select "3"
select select "0"
select select "6"
select select "0"
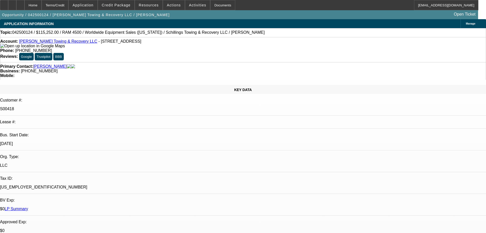
select select "0"
select select "3"
select select "0"
select select "6"
select select "0"
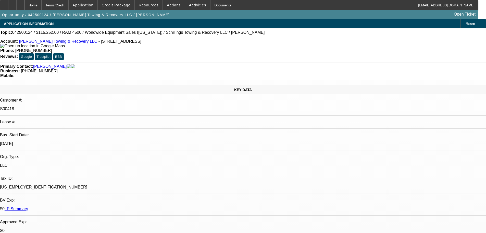
select select "0"
select select "3"
select select "0"
select select "6"
click at [12, 3] on icon at bounding box center [12, 3] width 0 height 0
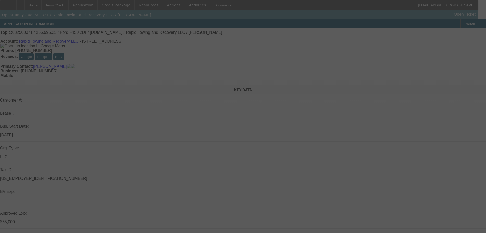
select select "2"
select select "0"
select select "6"
select select "0"
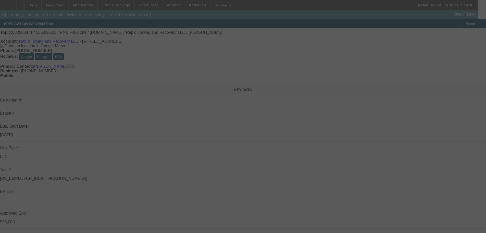
select select "2"
select select "0"
select select "6"
select select "0"
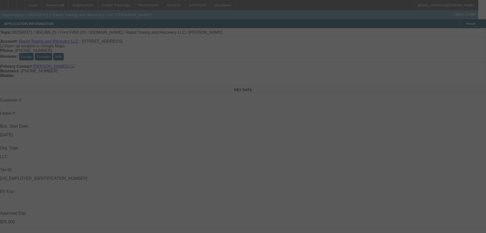
select select "2"
select select "0"
select select "6"
select select "0"
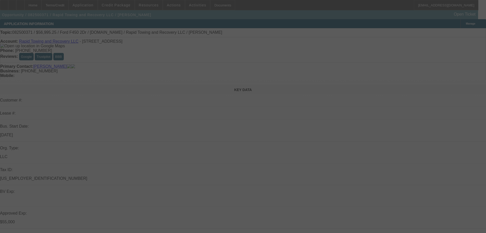
select select "0"
select select "3"
select select "0"
select select "6"
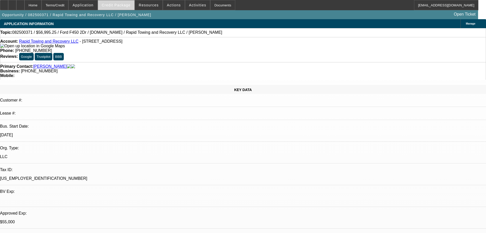
click at [124, 6] on span "Credit Package" at bounding box center [116, 5] width 29 height 4
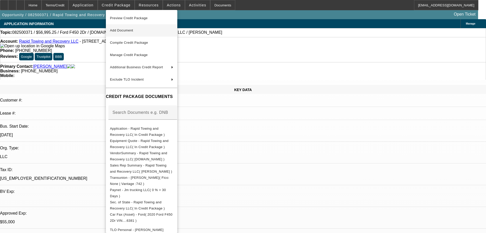
drag, startPoint x: 141, startPoint y: 18, endPoint x: 152, endPoint y: 26, distance: 14.2
click at [141, 18] on span "Preview Credit Package" at bounding box center [129, 18] width 38 height 4
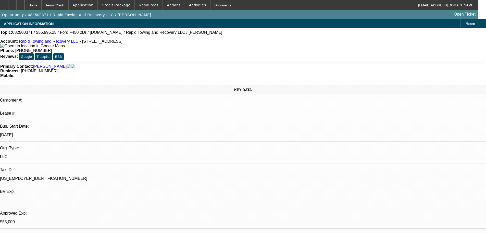
click at [10, 47] on img at bounding box center [32, 46] width 65 height 5
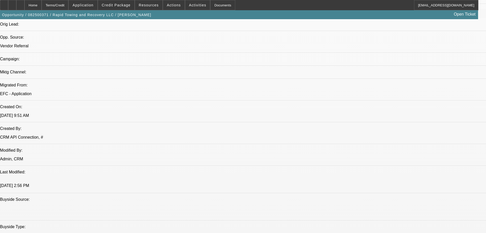
scroll to position [323, 0]
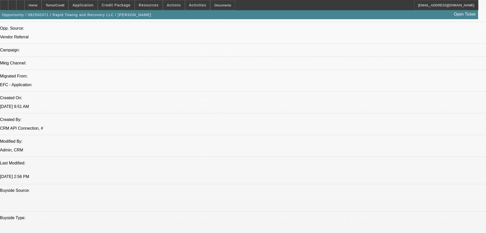
paste textarea "STARTUP; GOOGLE MAPS POINTS TO A LOCATION WITH NO HOME; THE CITY IS LOCATED WIT…"
type textarea "STARTUP; GOOGLE MAPS POINTS TO A LOCATION WITH NO HOME; THE CITY IS LOCATED WIT…"
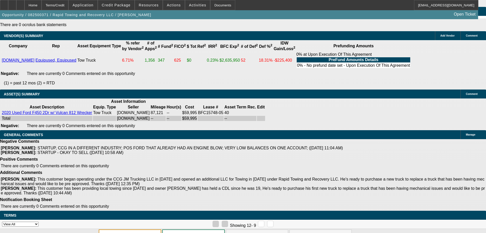
scroll to position [962, 0]
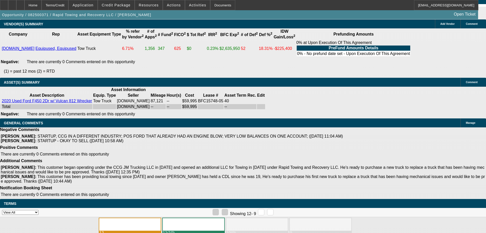
paste textarea "STARTUP; GOOGLE MAPS POINTS TO A LOCATION WITH NO HOME; THE CITY IS LOCATED WIT…"
type textarea "STARTUP; GOOGLE MAPS POINTS TO A LOCATION WITH NO HOME; THE CITY IS LOCATED WIT…"
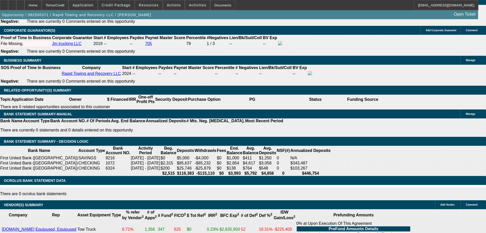
scroll to position [868, 0]
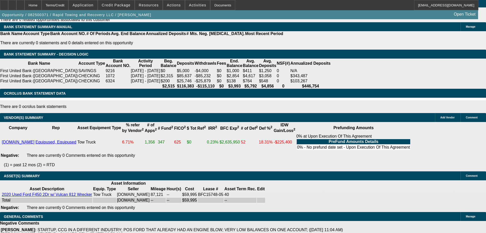
select select "4"
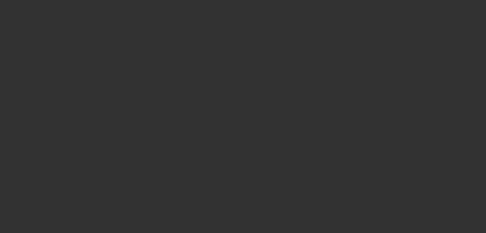
scroll to position [0, 0]
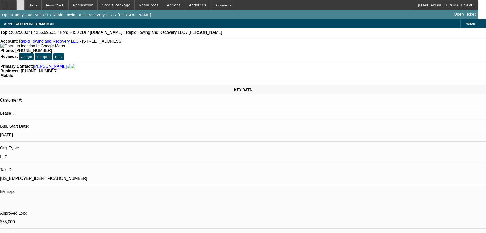
click at [25, 5] on div at bounding box center [20, 5] width 8 height 10
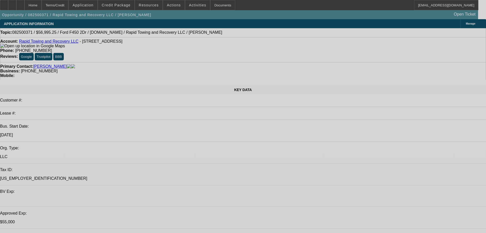
select select "2"
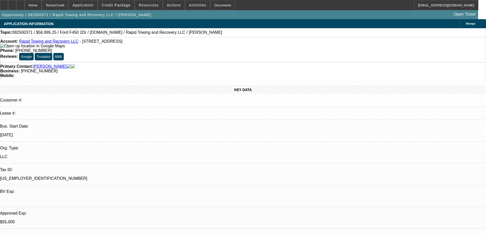
select select "0"
select select "6"
select select "0"
select select "2"
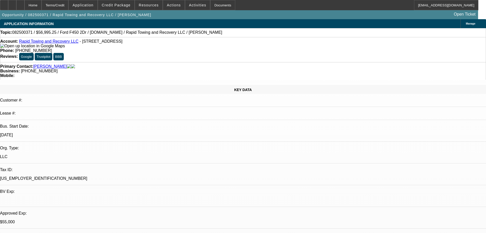
select select "0"
select select "6"
select select "0"
select select "2"
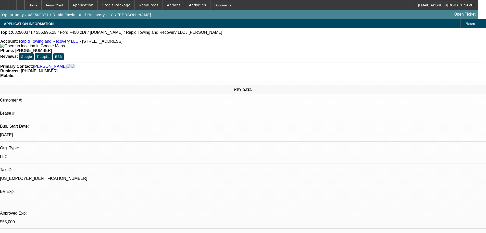
select select "0"
select select "6"
select select "0"
select select "3"
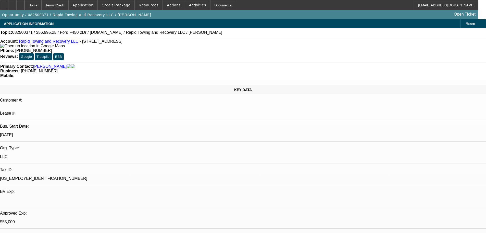
select select "0"
select select "6"
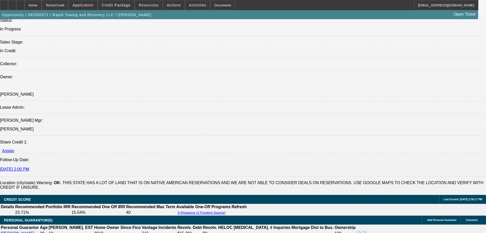
scroll to position [485, 0]
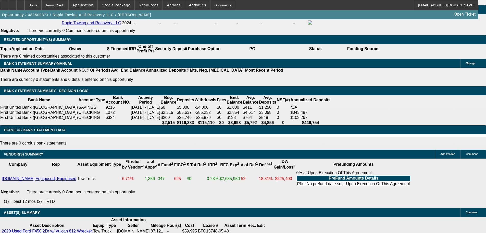
scroll to position [945, 0]
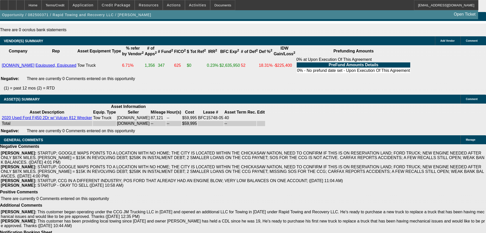
select select "4"
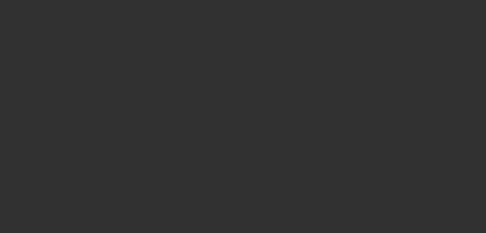
scroll to position [0, 0]
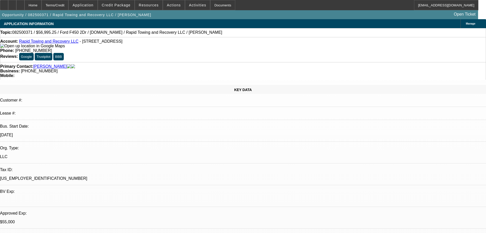
paste textarea "I WOULDN’T DO A LIGHTER STRUCTURE ON THIS DEAL, I AGREE WITH [PERSON_NAME] STRU…"
type textarea "I WOULDN’T DO A LIGHTER STRUCTURE ON THIS DEAL, I AGREE WITH [PERSON_NAME] STRU…"
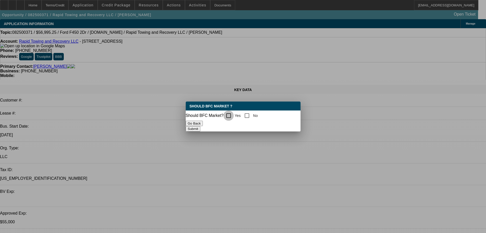
click at [234, 114] on input "Yes" at bounding box center [229, 115] width 10 height 10
checkbox input "true"
click at [200, 129] on button "Submit" at bounding box center [193, 128] width 15 height 5
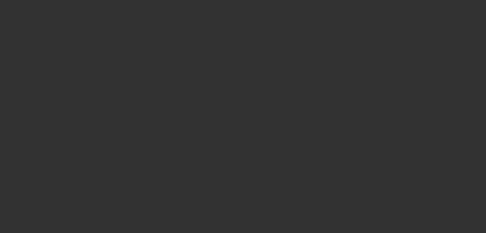
select select "2"
select select "0"
select select "6"
select select "0"
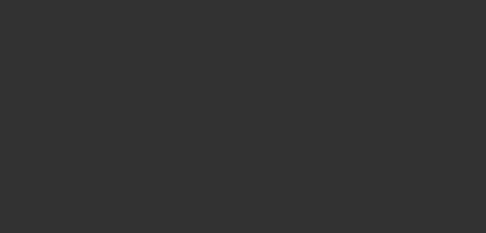
select select "2"
select select "0"
select select "6"
select select "0"
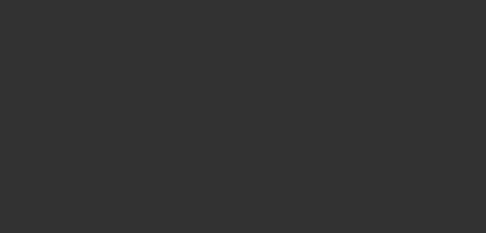
select select "2"
select select "0"
select select "6"
select select "0"
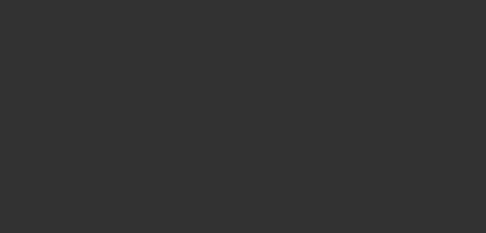
select select "0"
select select "3"
select select "0"
select select "6"
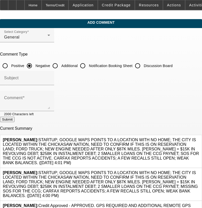
click at [199, 171] on div at bounding box center [199, 185] width 0 height 28
click at [199, 171] on link at bounding box center [199, 171] width 0 height 0
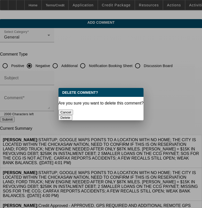
click at [73, 115] on button "Delete" at bounding box center [65, 117] width 14 height 5
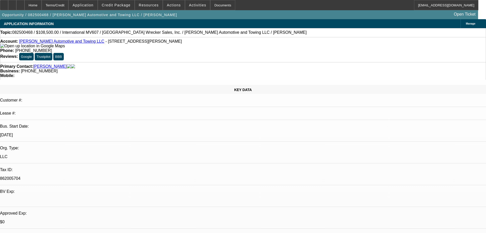
select select "0"
select select "2"
select select "0.1"
select select "4"
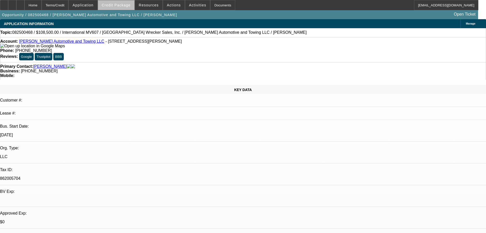
click at [126, 10] on span at bounding box center [116, 5] width 37 height 12
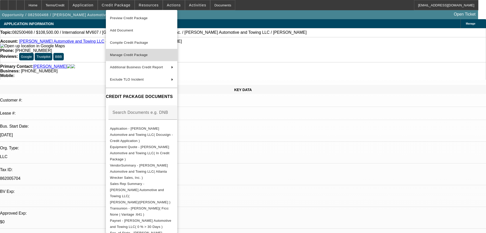
click at [127, 57] on span "Manage Credit Package" at bounding box center [141, 55] width 63 height 6
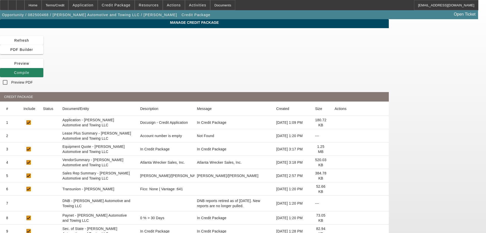
click at [335, 136] on icon at bounding box center [335, 136] width 0 height 0
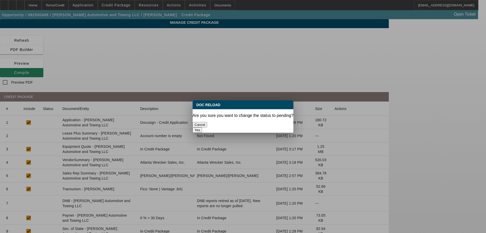
drag, startPoint x: 259, startPoint y: 124, endPoint x: 255, endPoint y: 124, distance: 4.4
click at [202, 127] on button "Yes" at bounding box center [198, 129] width 10 height 5
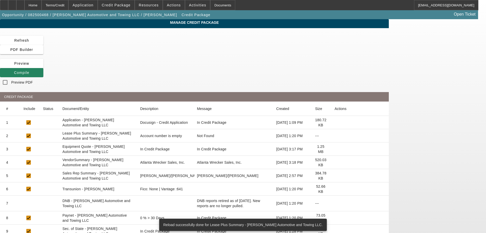
click at [335, 162] on icon at bounding box center [335, 162] width 0 height 0
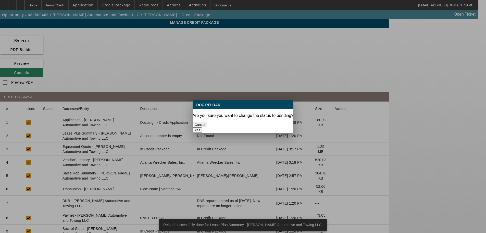
click at [202, 127] on button "Yes" at bounding box center [198, 129] width 10 height 5
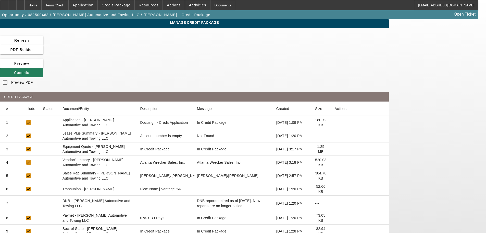
click at [29, 70] on span "Compile" at bounding box center [21, 72] width 15 height 4
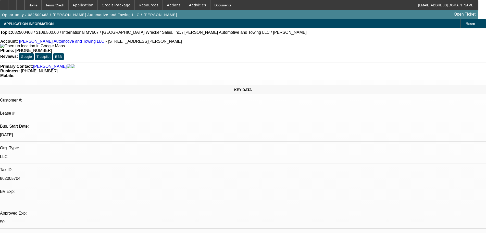
select select "0"
select select "2"
select select "0.1"
select select "4"
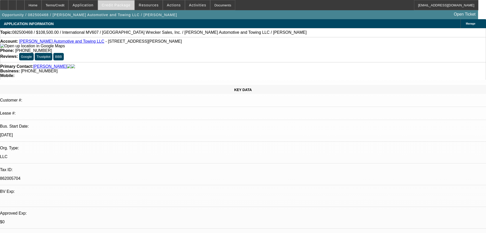
click at [123, 9] on span at bounding box center [116, 5] width 37 height 12
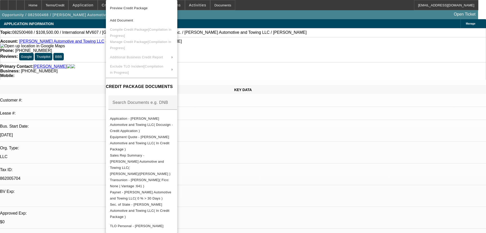
click at [93, 67] on div at bounding box center [243, 116] width 486 height 233
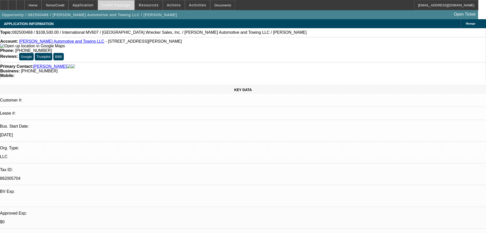
click at [125, 6] on span "Credit Package" at bounding box center [116, 5] width 29 height 4
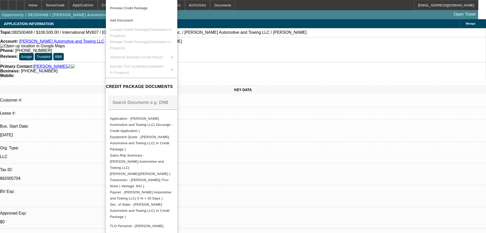
click at [95, 68] on div at bounding box center [243, 116] width 486 height 233
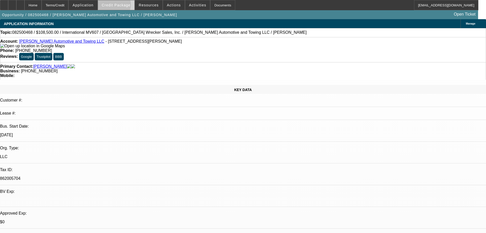
click at [122, 6] on span "Credit Package" at bounding box center [116, 5] width 29 height 4
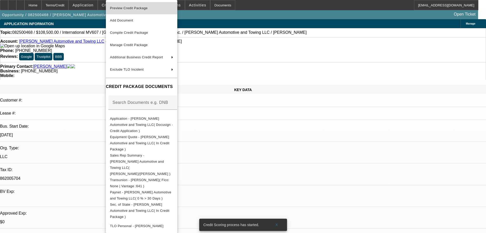
click at [148, 10] on span "Preview Credit Package" at bounding box center [141, 8] width 63 height 6
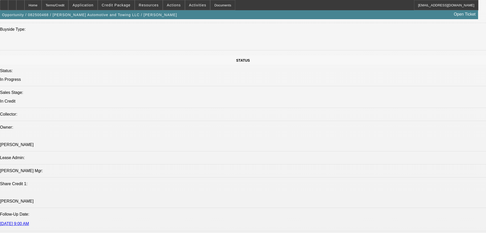
scroll to position [511, 0]
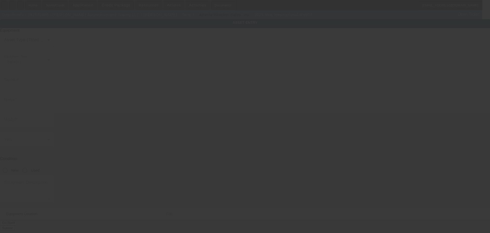
type input "[US_VEHICLE_IDENTIFICATION_NUMBER]"
type input "International"
type input "MV607"
radio input "true"
type textarea "Tow Truck"
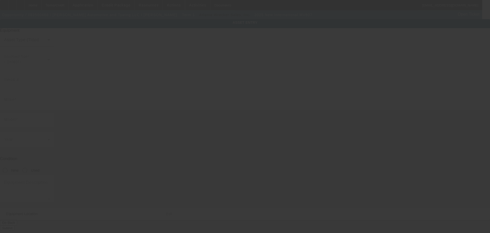
type input "[STREET_ADDRESS]"
type input "Ste H Pmb 3"
type input "[GEOGRAPHIC_DATA]"
type input "29680"
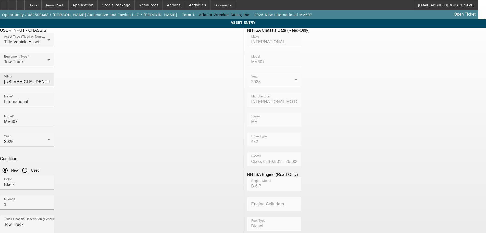
click at [50, 79] on input "[US_VEHICLE_IDENTIFICATION_NUMBER]" at bounding box center [27, 82] width 46 height 6
drag, startPoint x: 223, startPoint y: 73, endPoint x: 143, endPoint y: 74, distance: 79.9
click at [143, 74] on div "Asset Type (Titled or Non-Titled) Title Vehicle Asset Equipment Type Tow Truck …" at bounding box center [119, 63] width 239 height 60
type input "INTERNATIONAL"
type input "MV607"
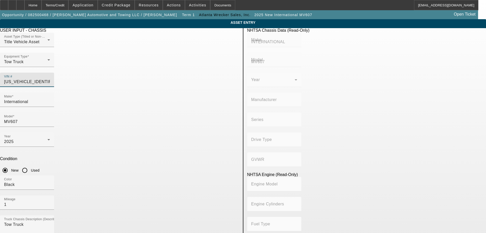
type input "INTERNATIONAL MOTORS, LLC"
type input "MV"
type input "4x2"
type input "Class 6: 19,501 - 26,000 lb (8,845 - 11,794 kg)"
type input "B 6.7"
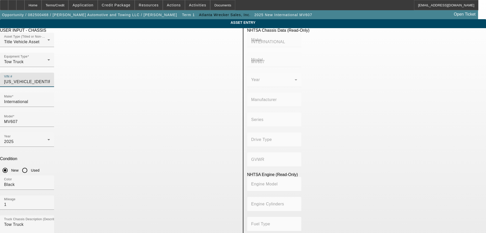
type input "Diesel"
type input "408.85908543470"
type input "6.7"
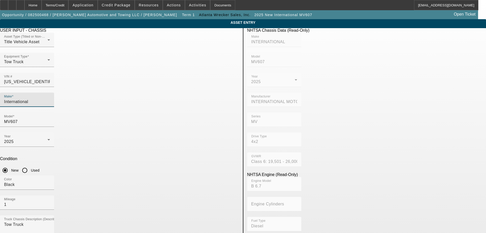
click at [20, 99] on app-asset-collateral-manage "ASSET ENTRY Delete asset USER INPUT - CHASSIS Asset Type (Titled or Non-Titled)…" at bounding box center [243, 217] width 486 height 397
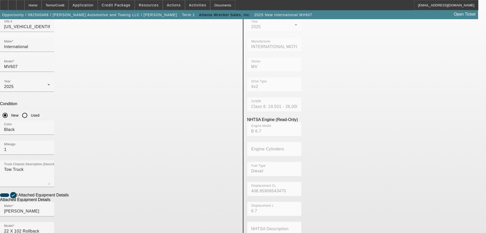
scroll to position [96, 0]
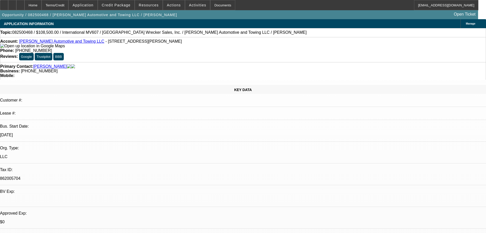
select select "0"
select select "2"
select select "0.1"
select select "4"
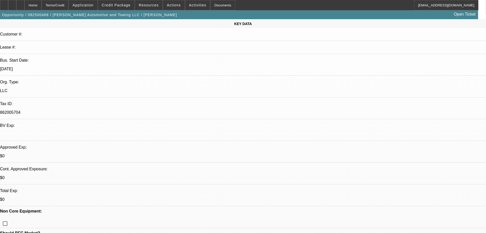
scroll to position [204, 0]
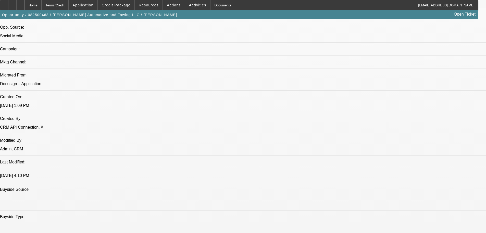
scroll to position [357, 0]
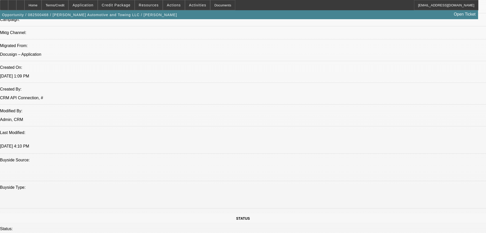
paste textarea "ALREADY MARKED DNC; LISTING STATES THE TRUCK IS A 2026 INTERNATIONAL TERM AND N…"
type textarea "ALREADY MARKED DNC; LISTING STATES THE TRUCK IS A 2026 INTERNATIONAL TERM AND N…"
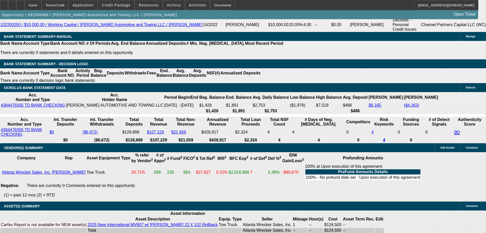
scroll to position [896, 0]
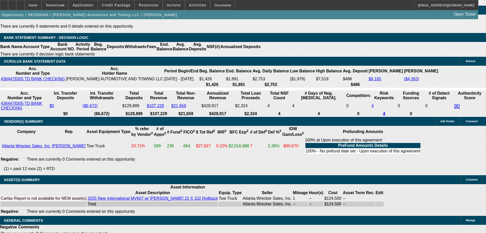
select select "5"
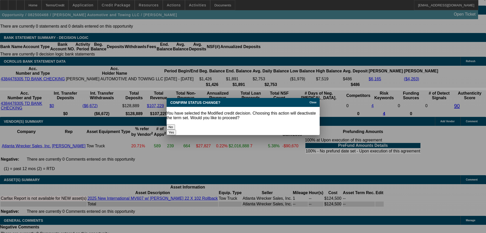
click at [176, 129] on button "Yes" at bounding box center [172, 131] width 10 height 5
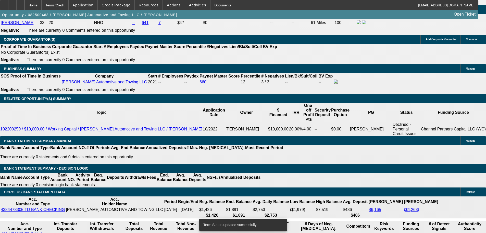
scroll to position [766, 0]
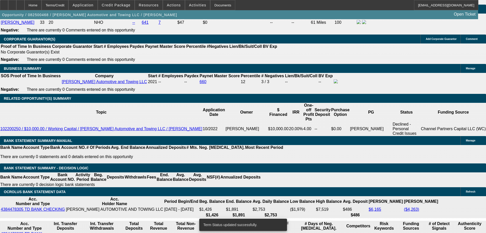
select select "0"
select select "2"
select select "0.1"
select select "4"
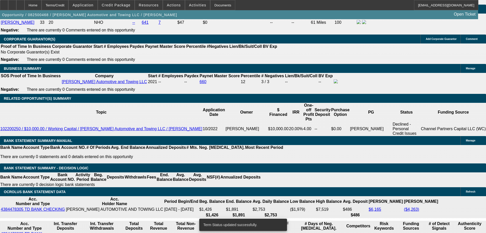
select select "0"
select select "2"
select select "0.1"
select select "4"
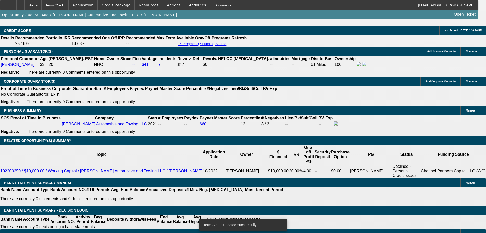
scroll to position [715, 0]
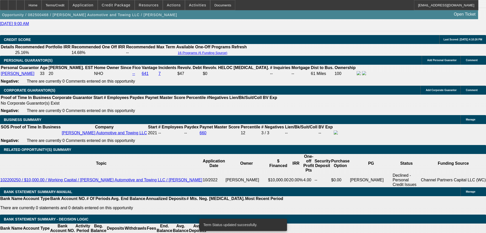
select select "0.2"
type input "$24,900.00"
type input "UNKNOWN"
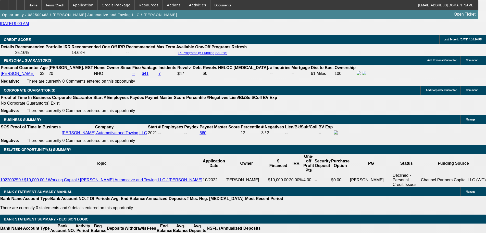
type input "$4,831.00"
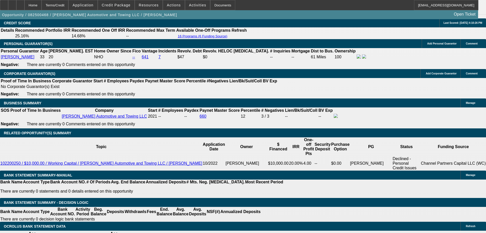
scroll to position [740, 0]
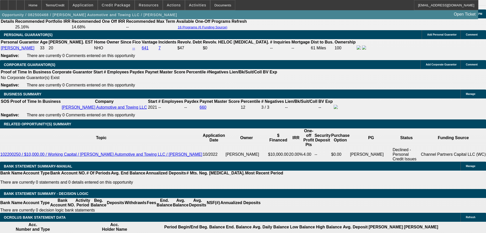
drag, startPoint x: 78, startPoint y: 139, endPoint x: 118, endPoint y: 137, distance: 40.4
type input "249"
type input "$498.00"
type input "2495"
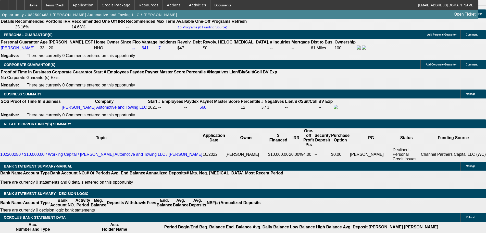
type input "$4,990.00"
type input "19.9"
type input "$2,495.00"
drag, startPoint x: 110, startPoint y: 138, endPoint x: 121, endPoint y: 144, distance: 12.1
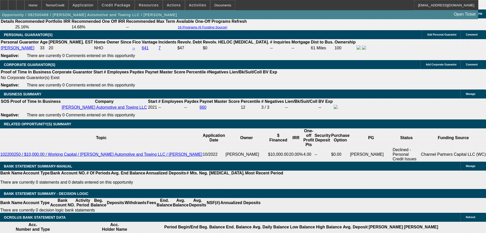
type input "2"
type input "$3,189.74"
type input "$1,594.87"
type input "23"
type input "$5,344.62"
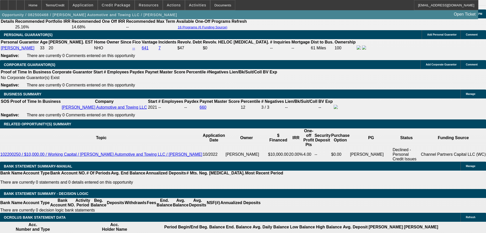
type input "$2,672.31"
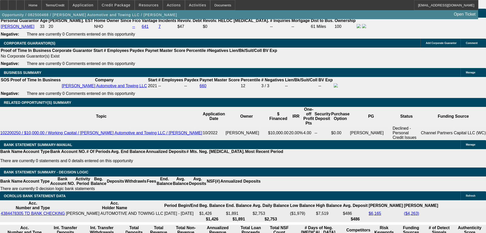
scroll to position [792, 0]
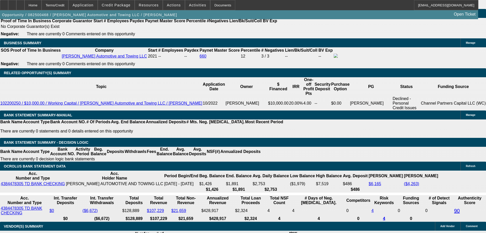
type input "23"
drag, startPoint x: 78, startPoint y: 87, endPoint x: 141, endPoint y: 83, distance: 62.7
type input "2"
type input "$4.00"
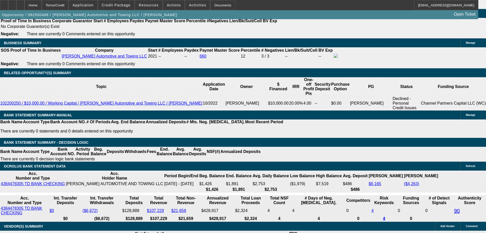
type input "2695"
type input "$5,390.00"
type input "23.4"
type input "$2,695.00"
drag, startPoint x: 251, startPoint y: 115, endPoint x: 234, endPoint y: 115, distance: 17.1
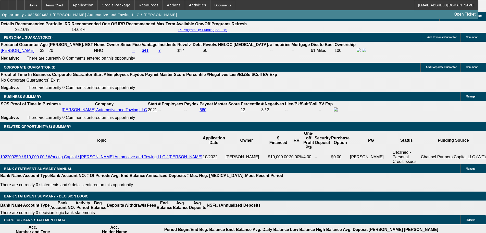
scroll to position [689, 0]
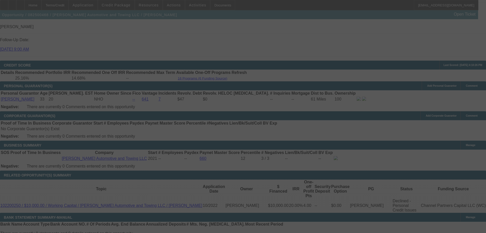
select select "0.2"
select select "2"
select select "0.1"
select select "4"
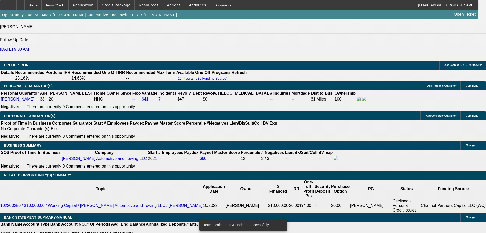
drag, startPoint x: 101, startPoint y: 188, endPoint x: 126, endPoint y: 184, distance: 25.6
type input "6"
type input "UNKNOWN"
type input "60"
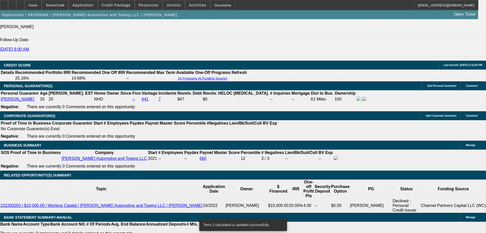
type input "$17,750.53"
type input "$35,501.06"
type input "$2,829.96"
type input "$5,659.92"
type input "60"
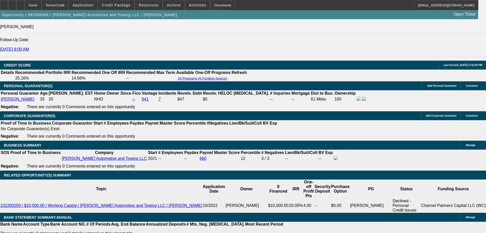
drag, startPoint x: 74, startPoint y: 188, endPoint x: 141, endPoint y: 181, distance: 67.5
type input "2"
type input "$4.00"
type input "2825"
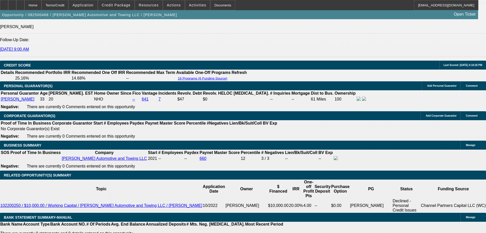
type input "23.3"
type input "$5,650.00"
type input "$2,825.00"
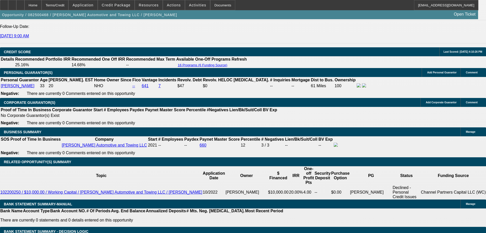
scroll to position [740, 0]
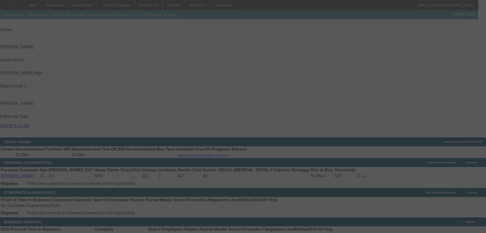
select select "0.2"
select select "2"
select select "0.1"
select select "4"
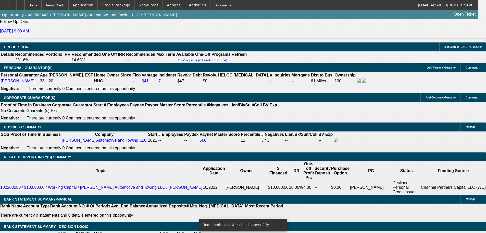
scroll to position [613, 0]
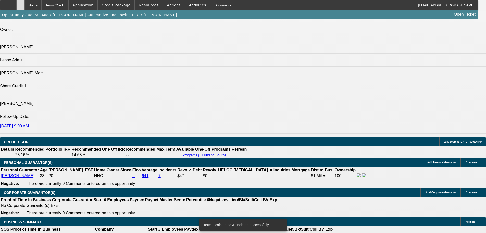
click at [25, 7] on div at bounding box center [20, 5] width 8 height 10
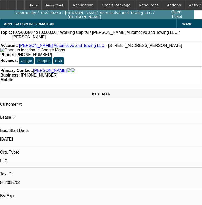
select select "0"
select select "2"
select select "0"
select select "6"
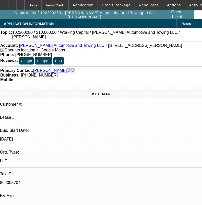
select select "0"
select select "2"
select select "0"
select select "6"
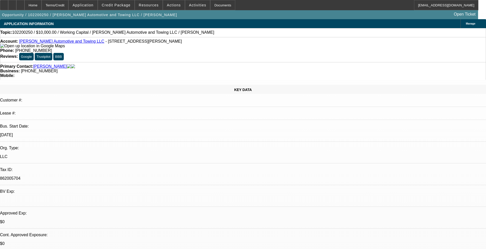
scroll to position [179, 0]
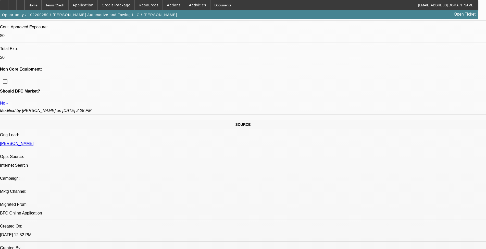
scroll to position [128, 0]
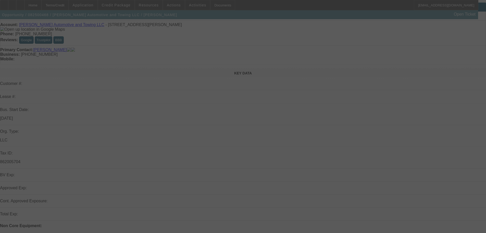
scroll to position [26, 0]
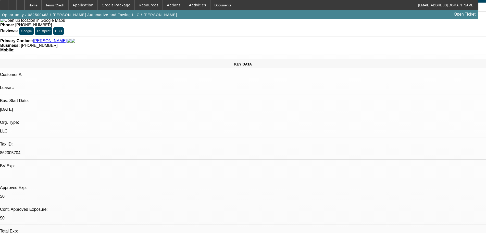
select select "0.2"
select select "2"
select select "0.1"
select select "4"
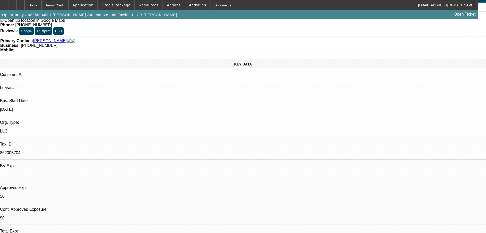
select select "0"
select select "2"
select select "0.1"
select select "4"
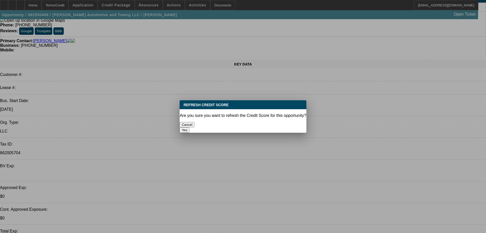
scroll to position [0, 0]
click at [189, 127] on button "Yes" at bounding box center [185, 129] width 10 height 5
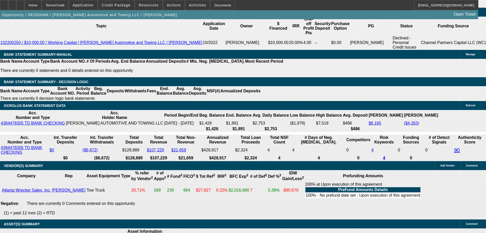
scroll to position [897, 0]
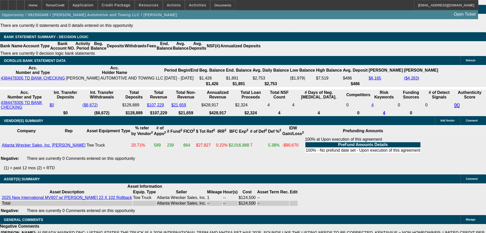
select select "4"
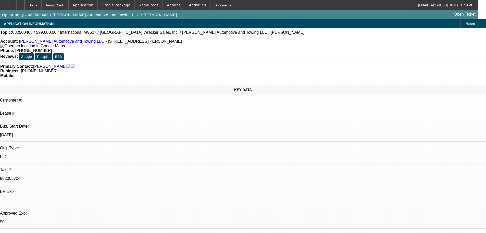
type textarea "PASS, JUST TOO MANY NEGATIVES ON THIS DEAL."
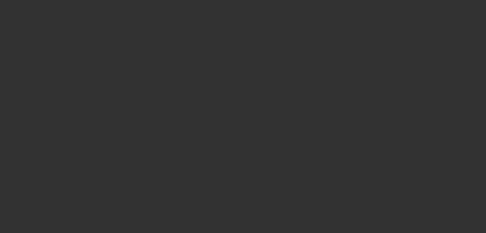
select select "0.2"
select select "2"
select select "0.1"
select select "4"
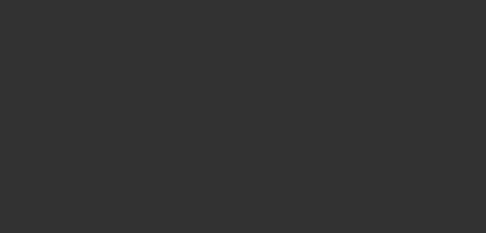
select select "0"
select select "2"
select select "0.1"
select select "4"
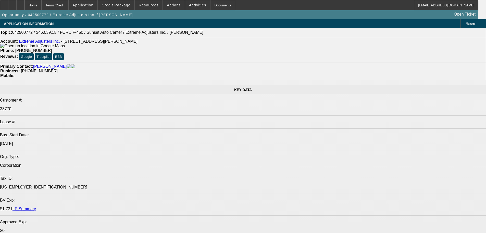
select select "0"
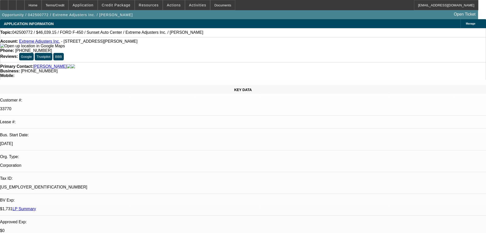
select select "2"
select select "0.1"
select select "4"
select select "0"
select select "2"
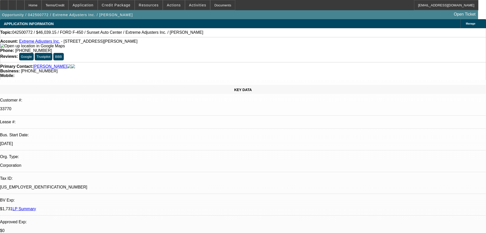
select select "0.1"
select select "4"
select select "0"
select select "2"
select select "0.1"
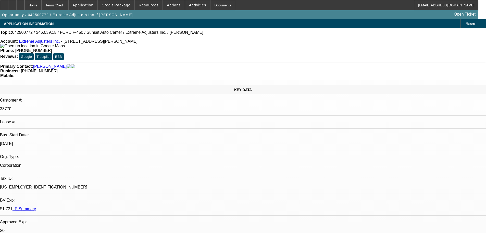
select select "4"
select select "0"
select select "2"
select select "0.1"
select select "4"
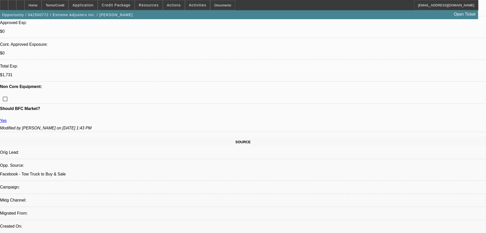
scroll to position [148, 0]
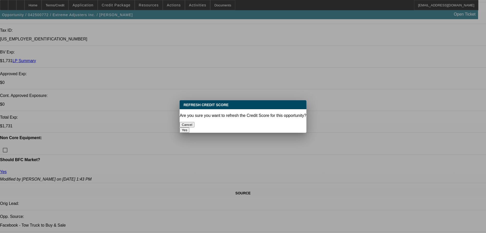
click at [189, 127] on button "Yes" at bounding box center [185, 129] width 10 height 5
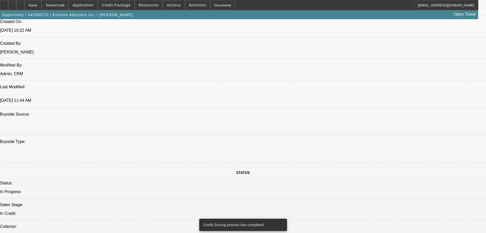
scroll to position [401, 0]
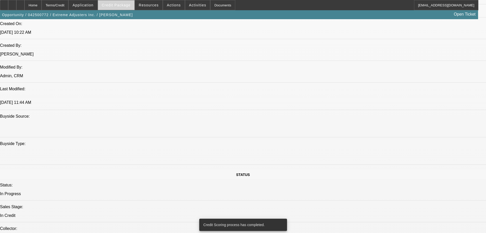
click at [123, 5] on span "Credit Package" at bounding box center [116, 5] width 29 height 4
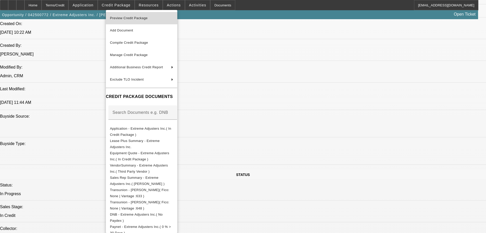
click at [128, 19] on span "Preview Credit Package" at bounding box center [129, 18] width 38 height 4
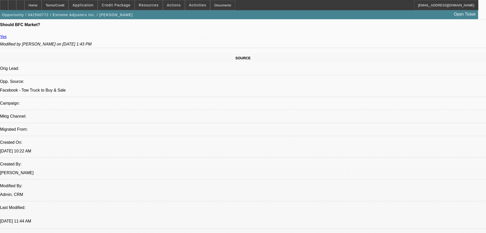
scroll to position [273, 0]
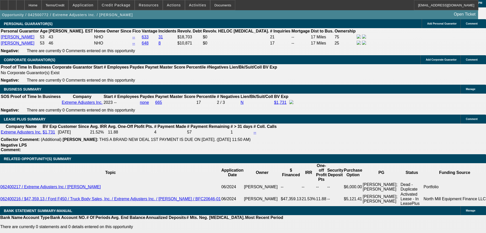
scroll to position [759, 0]
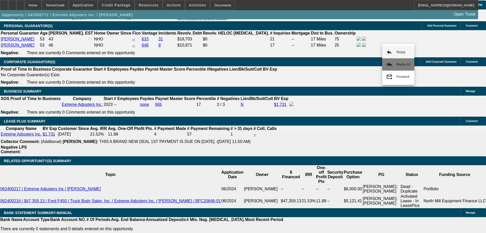
click at [400, 65] on span "Reply All" at bounding box center [404, 64] width 14 height 4
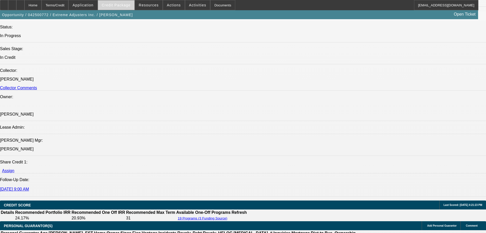
scroll to position [503, 0]
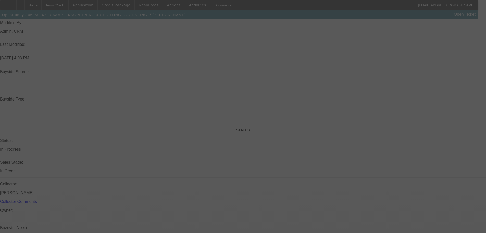
select select "0"
select select "2"
select select "0.1"
select select "4"
select select "0"
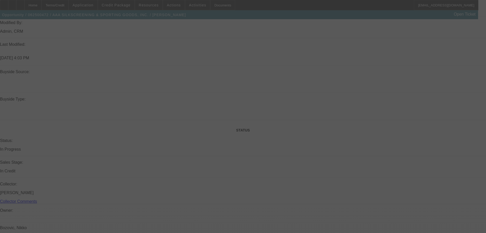
select select "2"
select select "0.1"
select select "4"
select select "0"
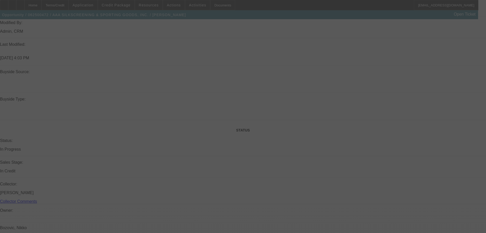
select select "2"
select select "0.1"
select select "4"
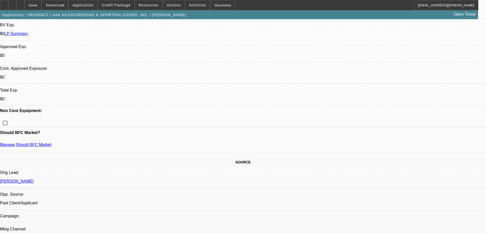
scroll to position [102, 0]
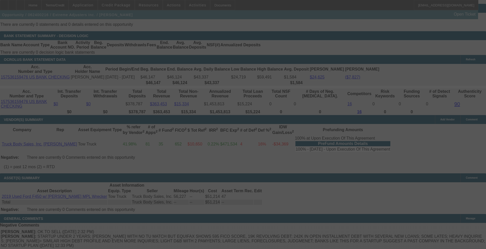
scroll to position [1030, 0]
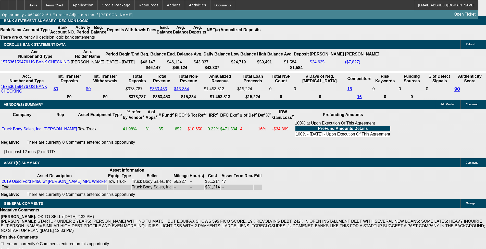
select select "0"
select select "2"
select select "0.1"
select select "4"
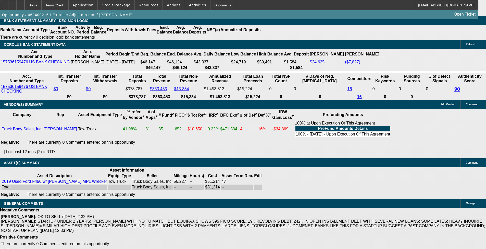
select select "0"
select select "2"
select select "0.1"
select select "4"
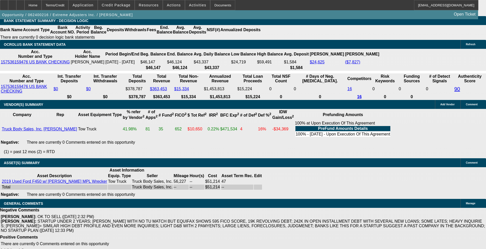
select select "0"
select select "3"
select select "0.1"
select select "4"
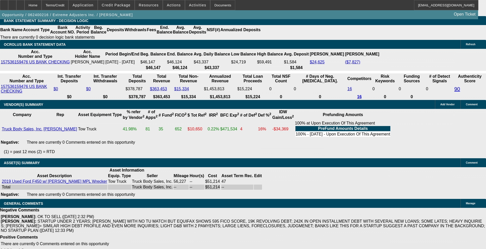
select select "0"
select select "2"
select select "0.1"
select select "4"
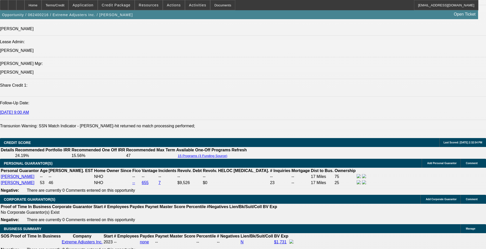
scroll to position [766, 0]
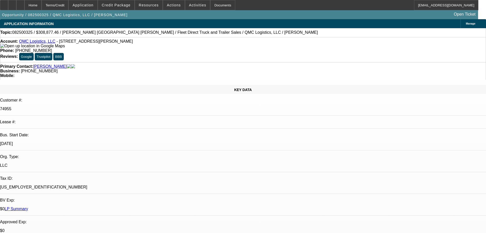
select select "0"
select select "2"
select select "0"
select select "6"
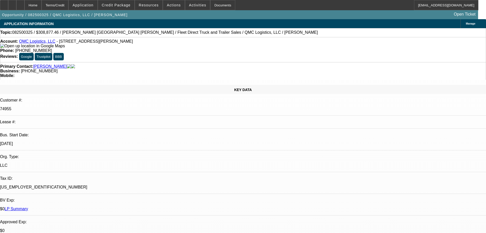
select select "0"
select select "2"
select select "0"
select select "6"
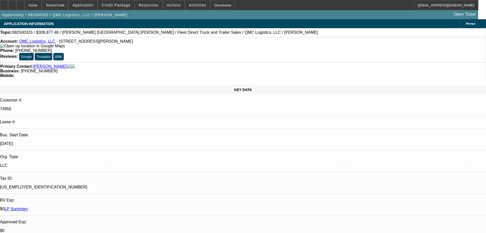
select select "0"
select select "2"
select select "0"
select select "6"
